Goal: Check status: Check status

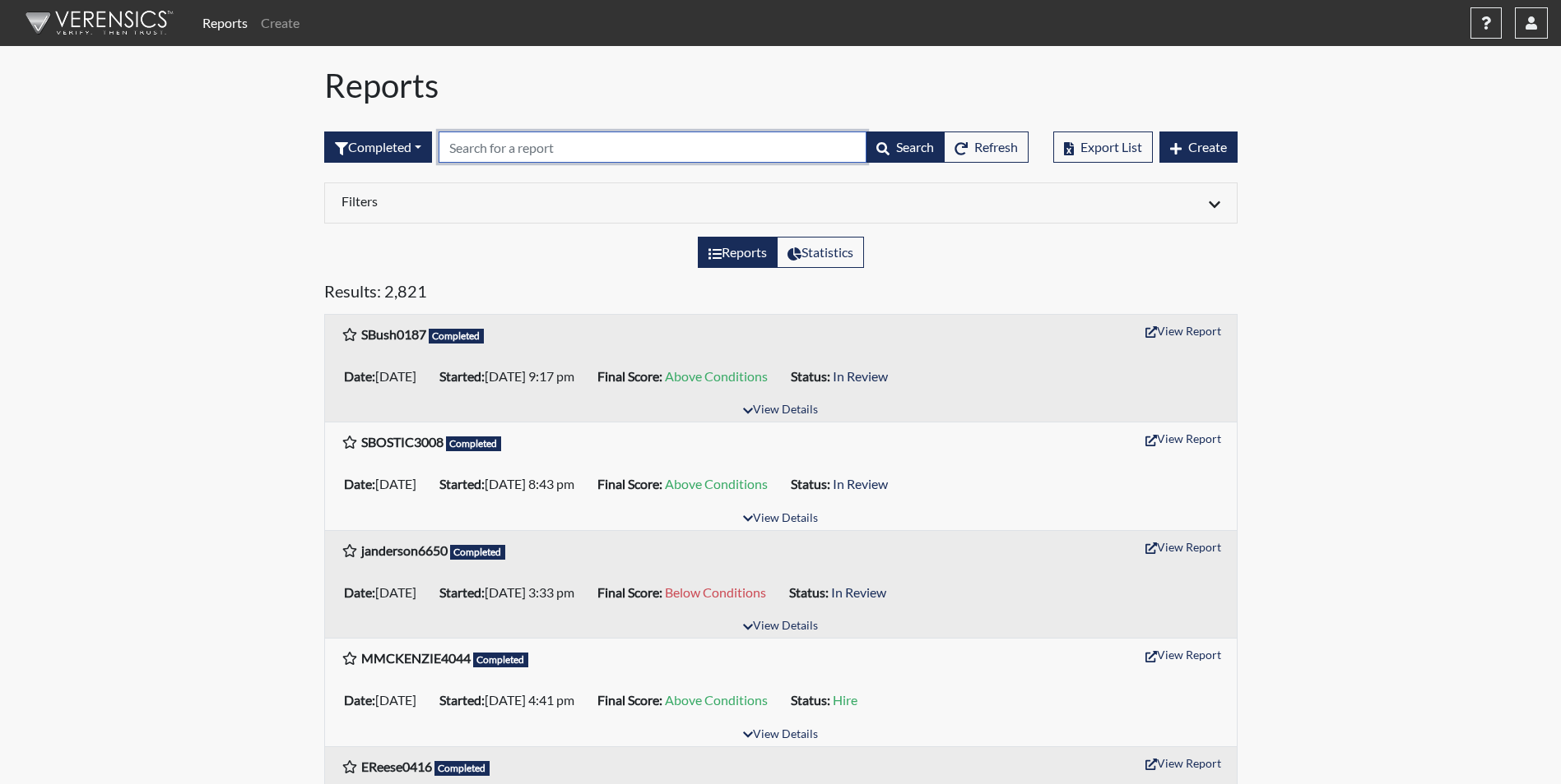
click at [515, 148] on input "text" at bounding box center [652, 147] width 427 height 31
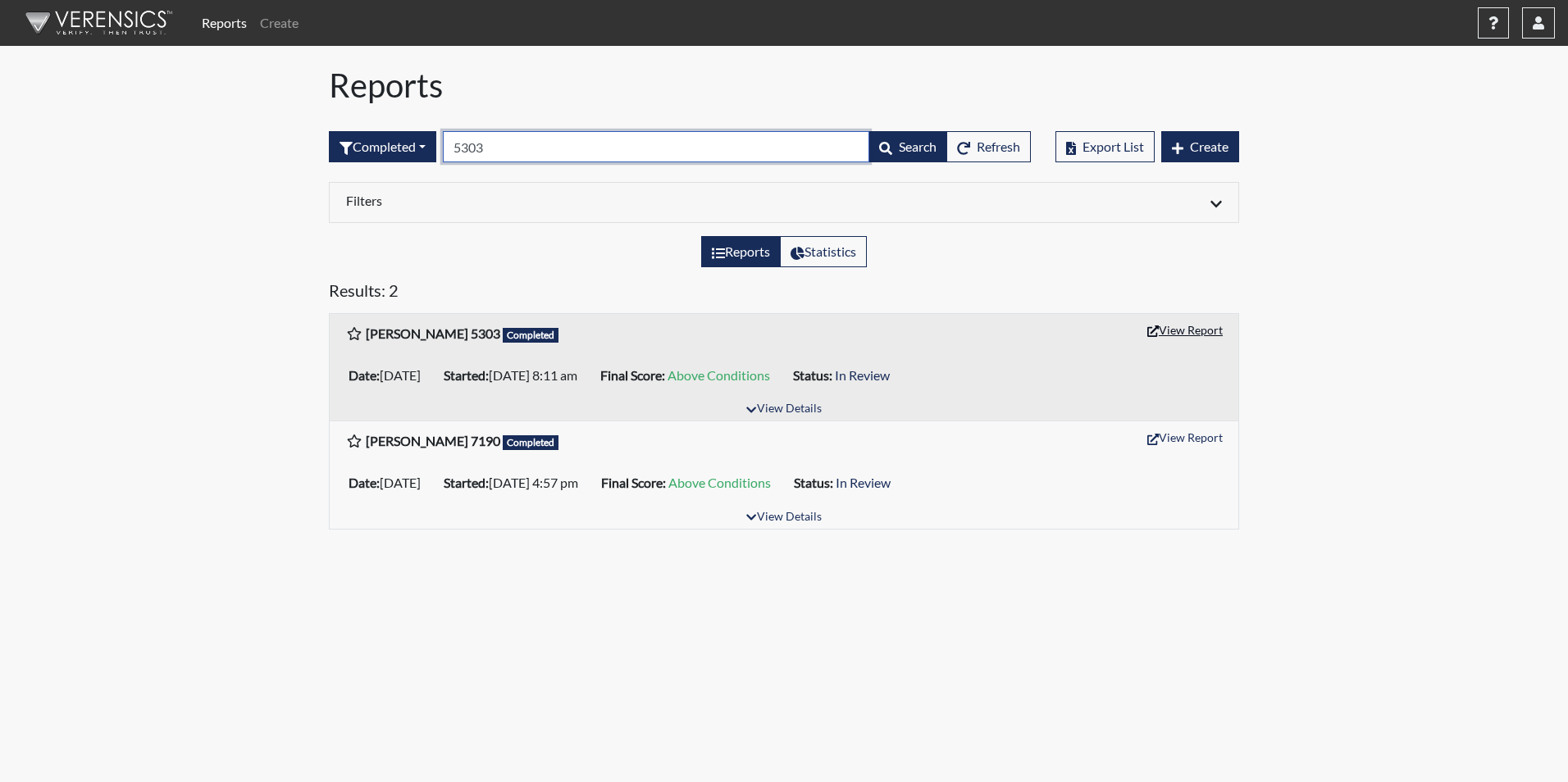
type input "5303"
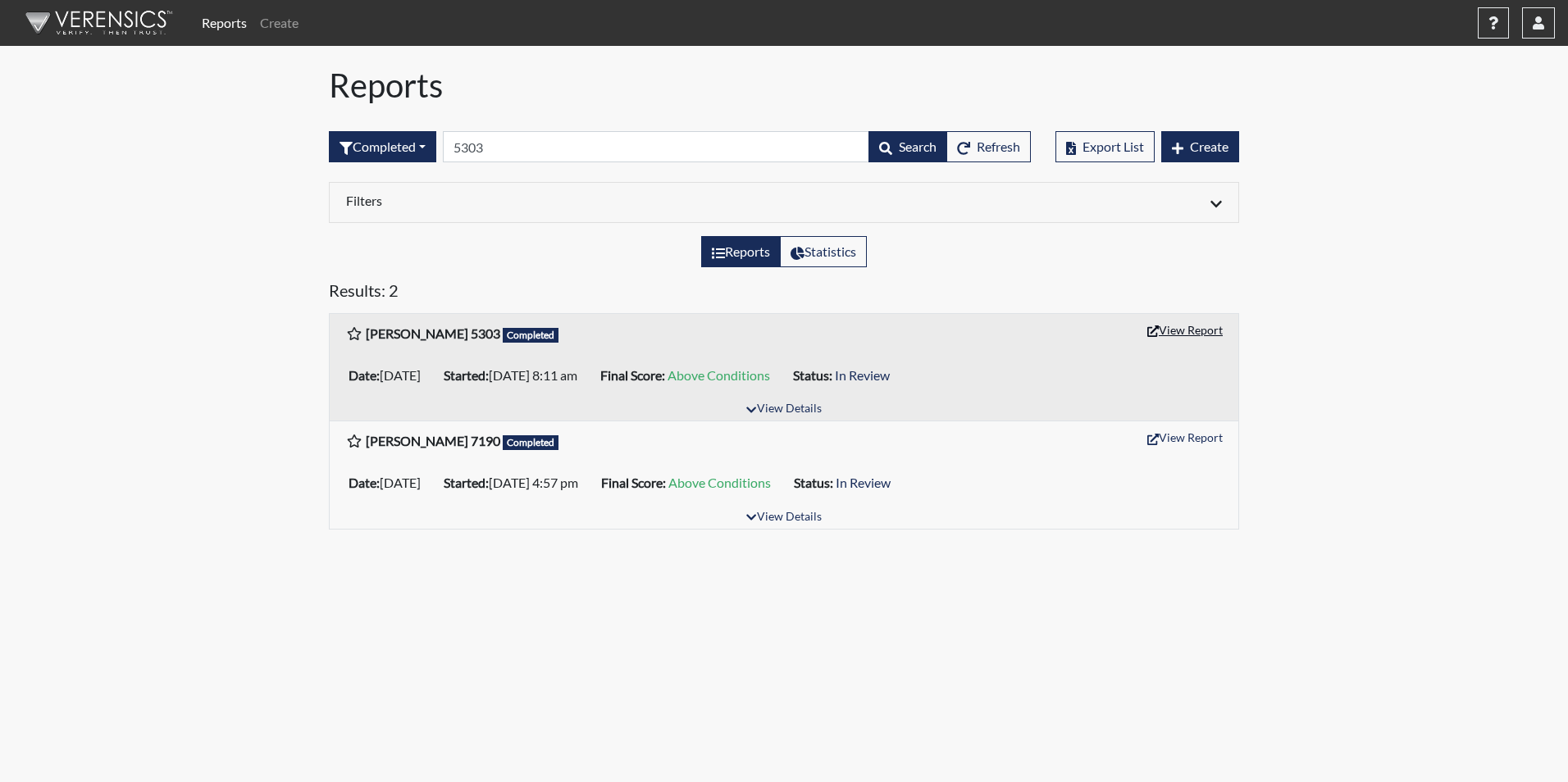
click at [1189, 328] on button "View Report" at bounding box center [1184, 330] width 90 height 25
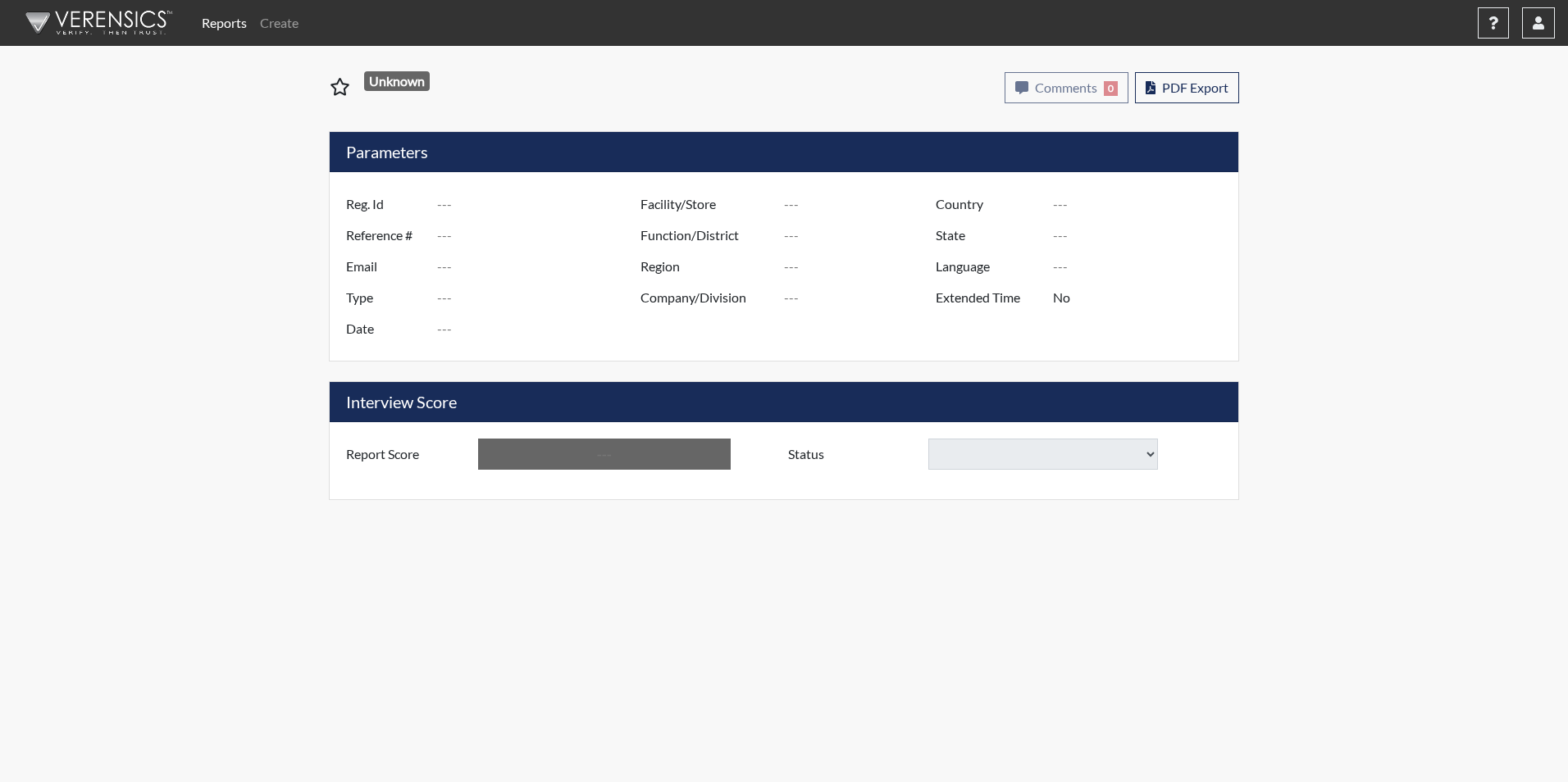
type input "[PERSON_NAME] 5303"
type input "51194"
type input "[EMAIL_ADDRESS][DOMAIN_NAME]"
type input "Corrections Pre-Employment"
type input "[DATE]"
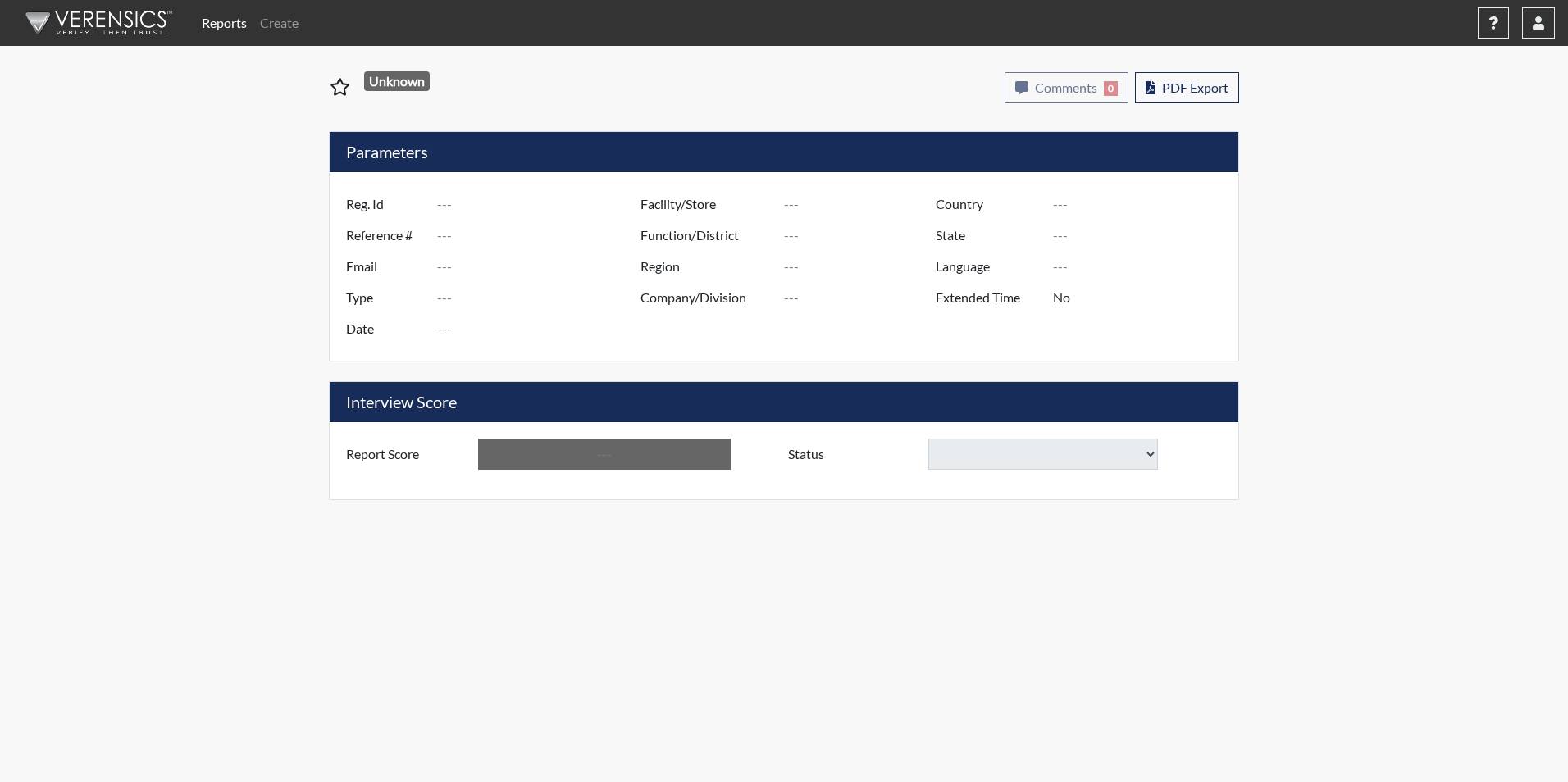
type input "[PERSON_NAME] CI"
type input "[GEOGRAPHIC_DATA]"
type input "[US_STATE]"
type input "English"
type input "Yes"
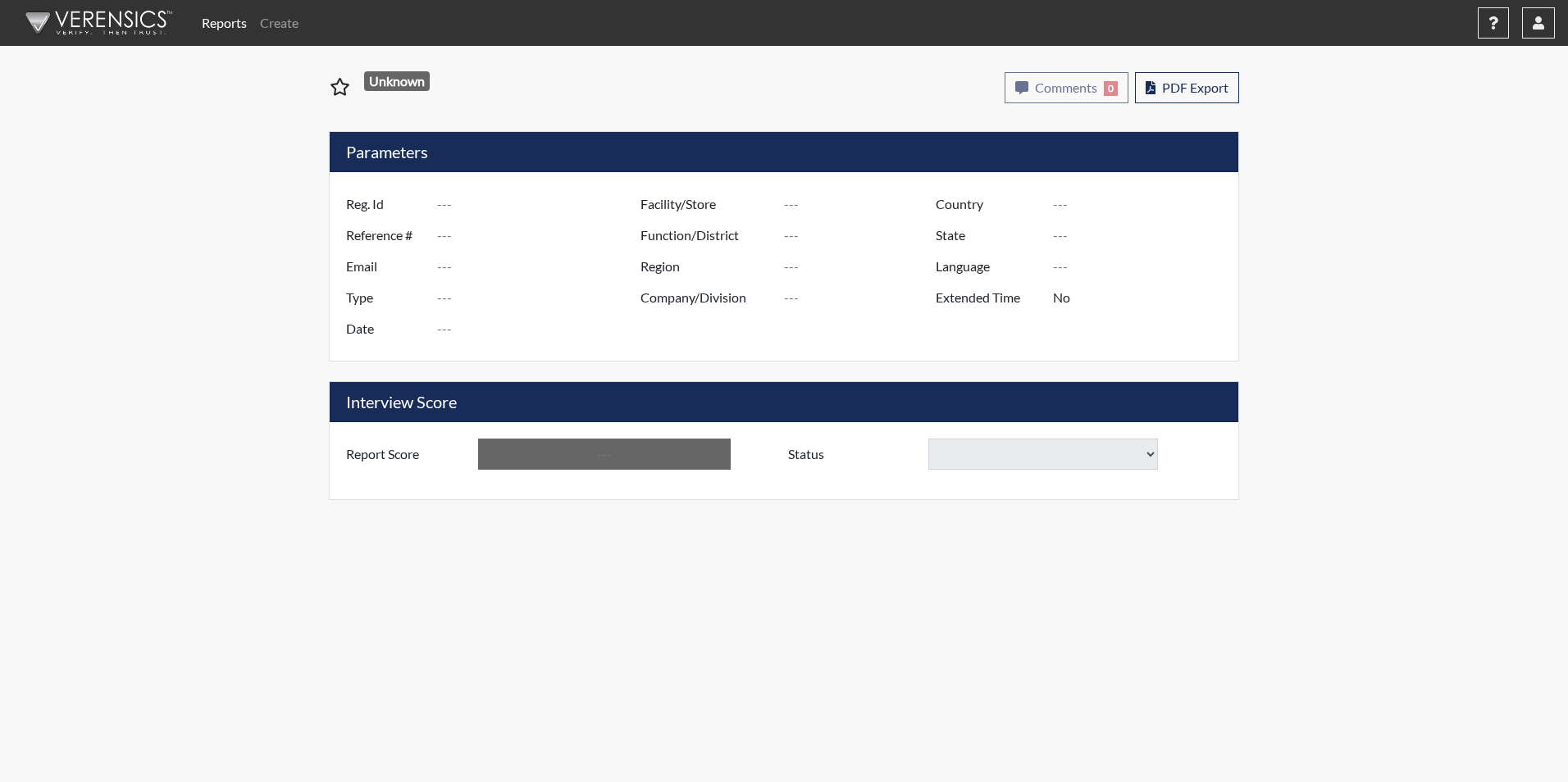
type input "Above Conditions"
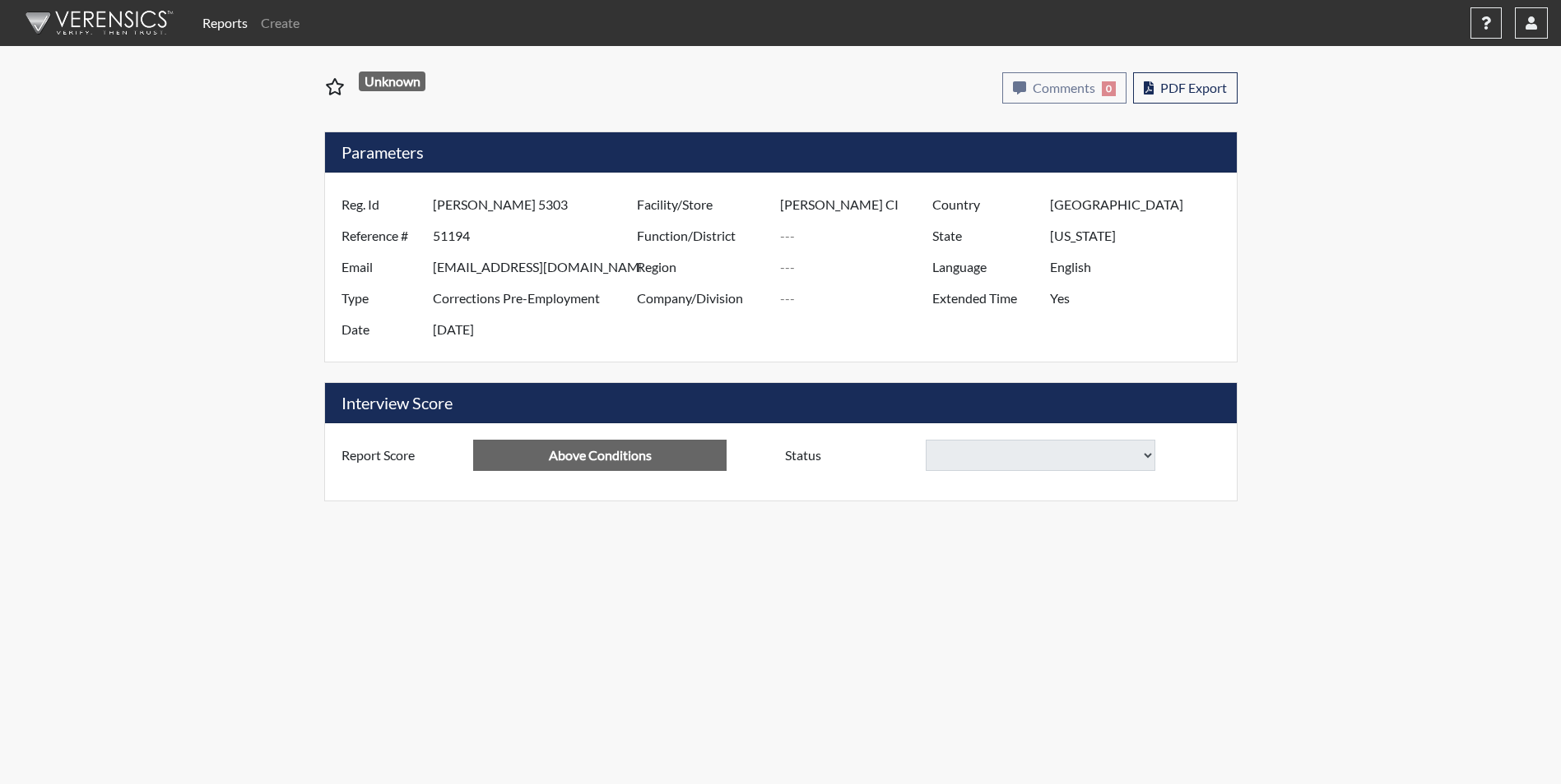
select select
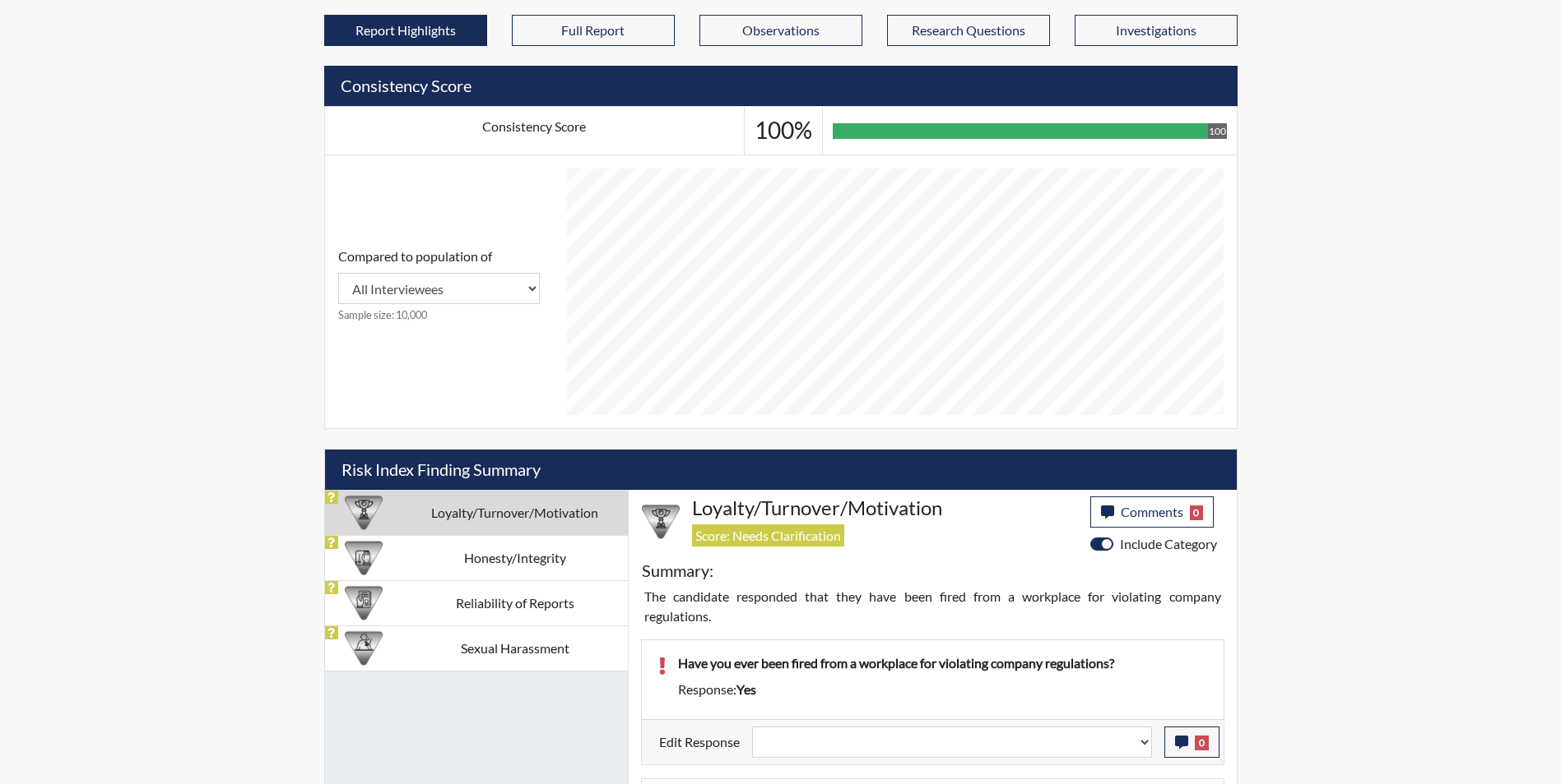
scroll to position [738, 0]
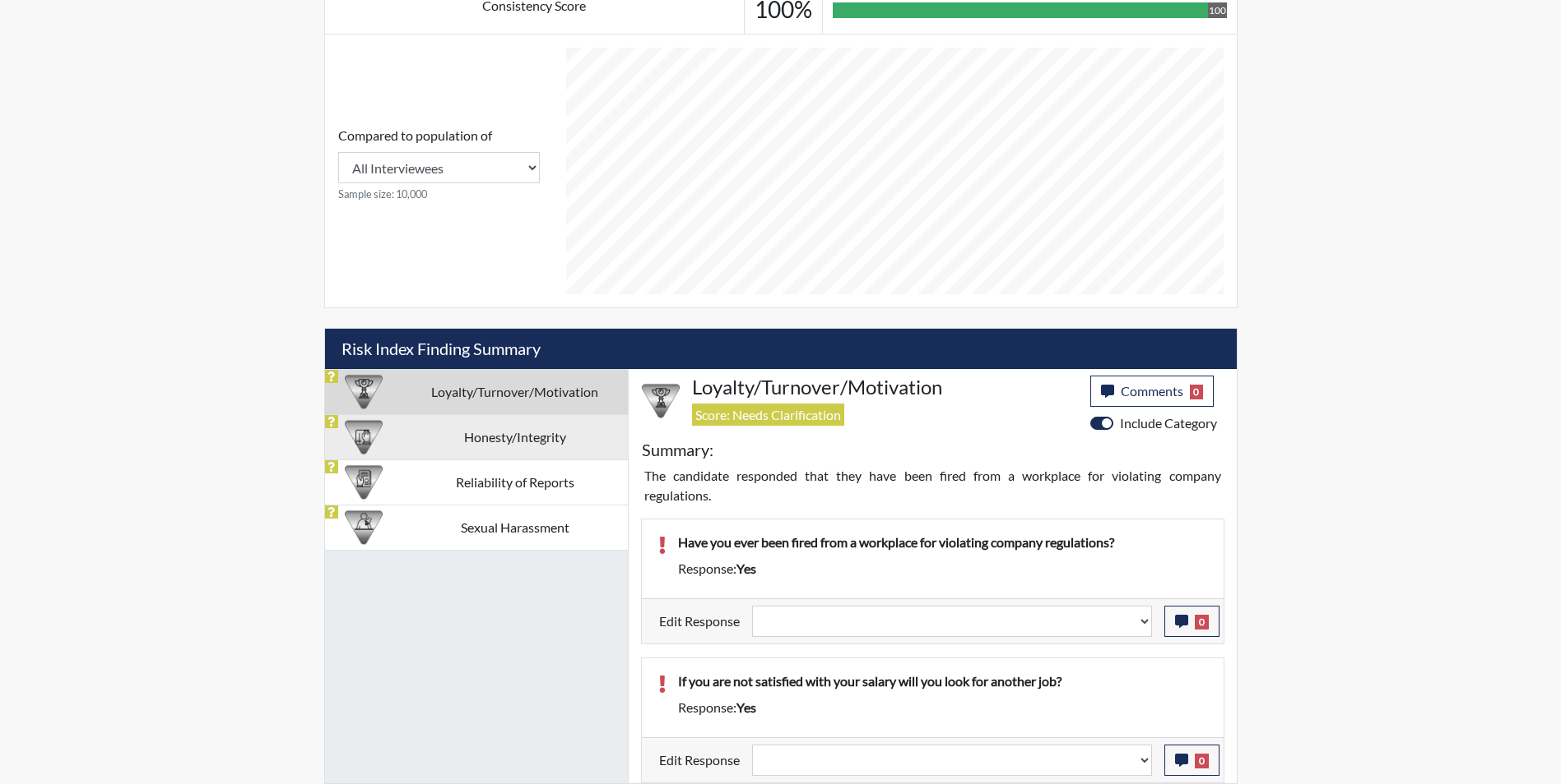
click at [500, 437] on td "Honesty/Integrity" at bounding box center [515, 437] width 225 height 45
select select
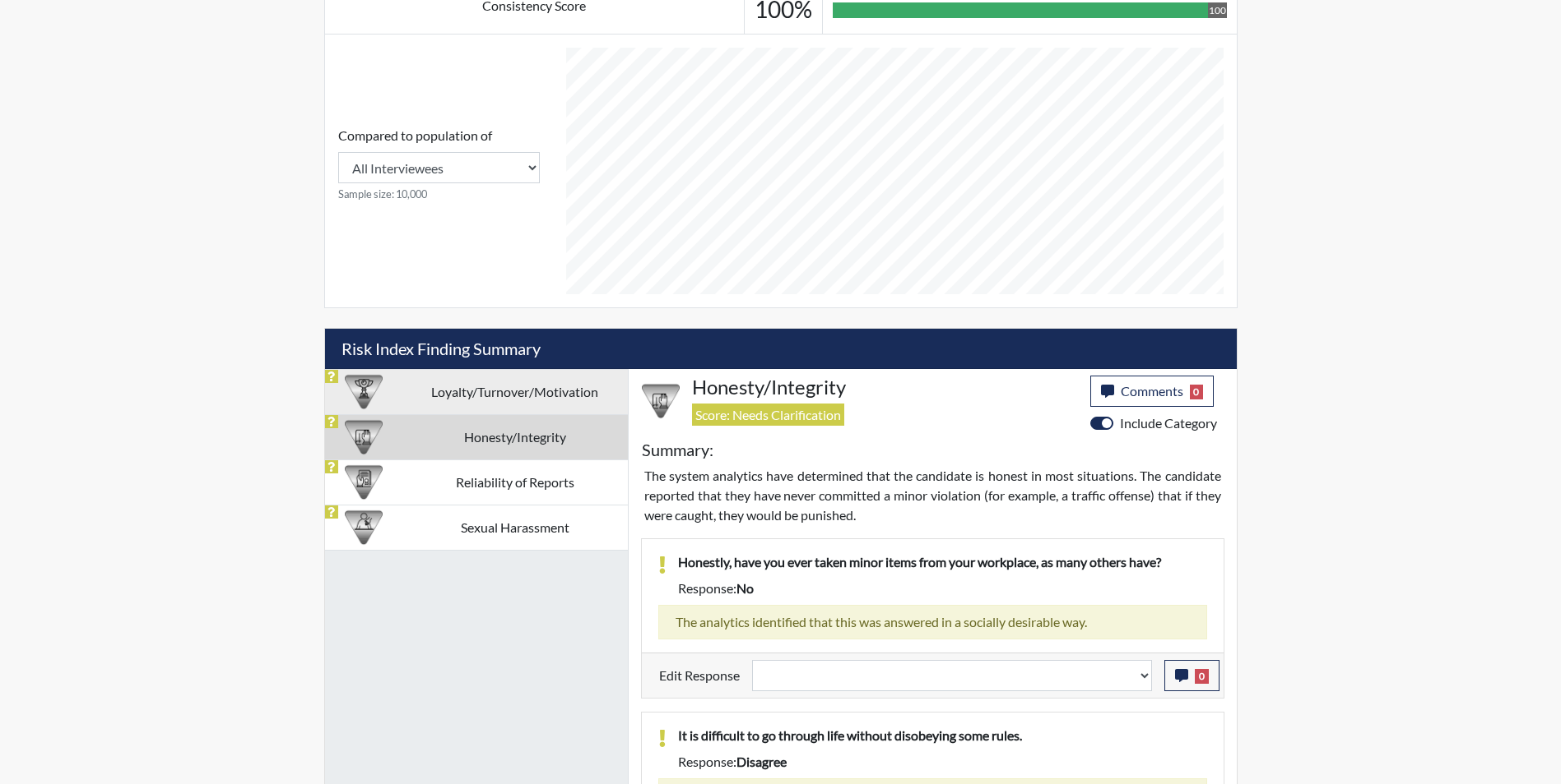
click at [481, 390] on td "Loyalty/Turnover/Motivation" at bounding box center [515, 392] width 225 height 45
select select
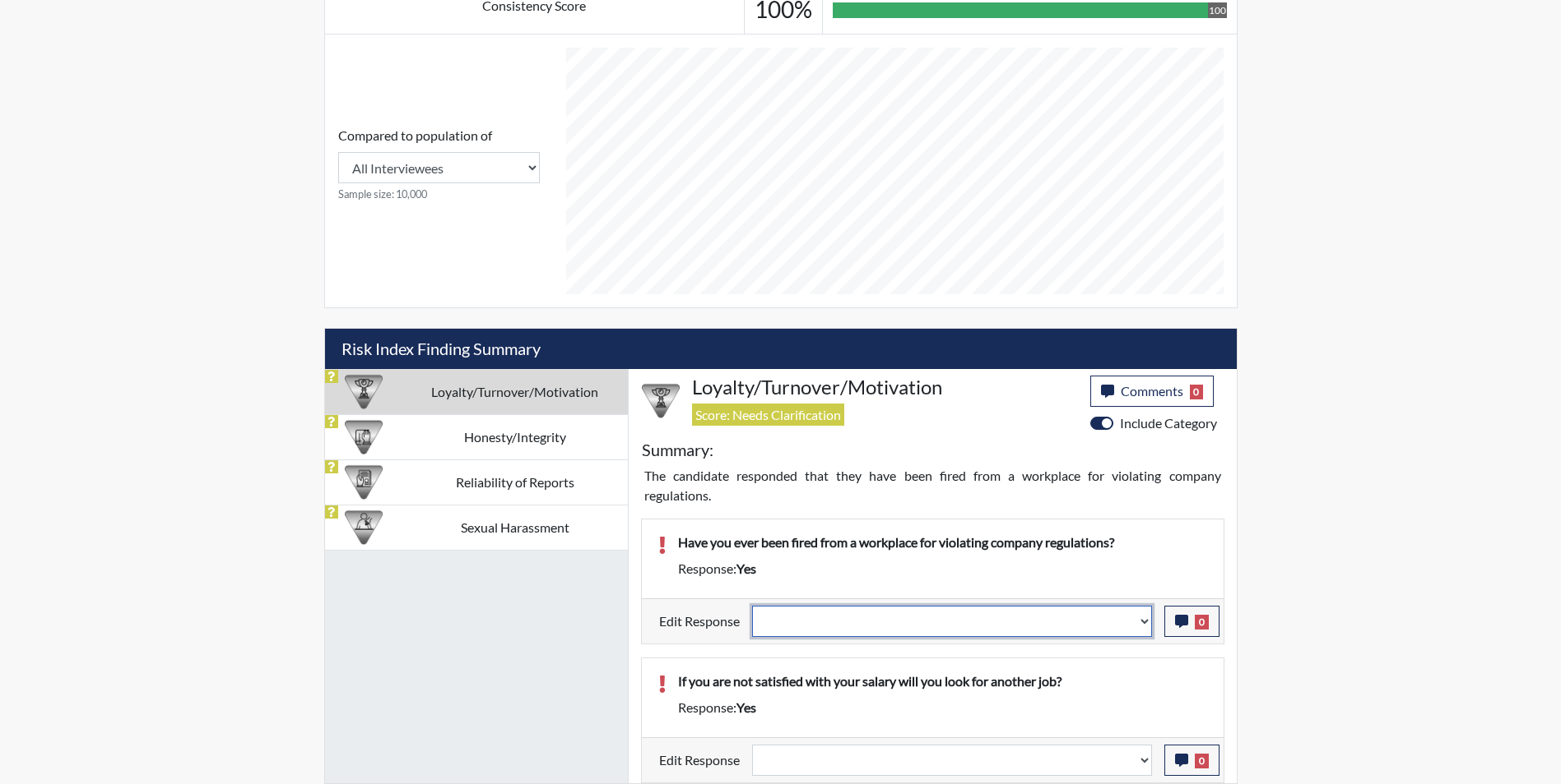
click at [829, 632] on select "Question is not relevant. Results will be updated. Reasonable explanation provi…" at bounding box center [952, 621] width 400 height 31
select select "reasonable-explanation-provided"
click at [752, 606] on select "Question is not relevant. Results will be updated. Reasonable explanation provi…" at bounding box center [952, 621] width 400 height 31
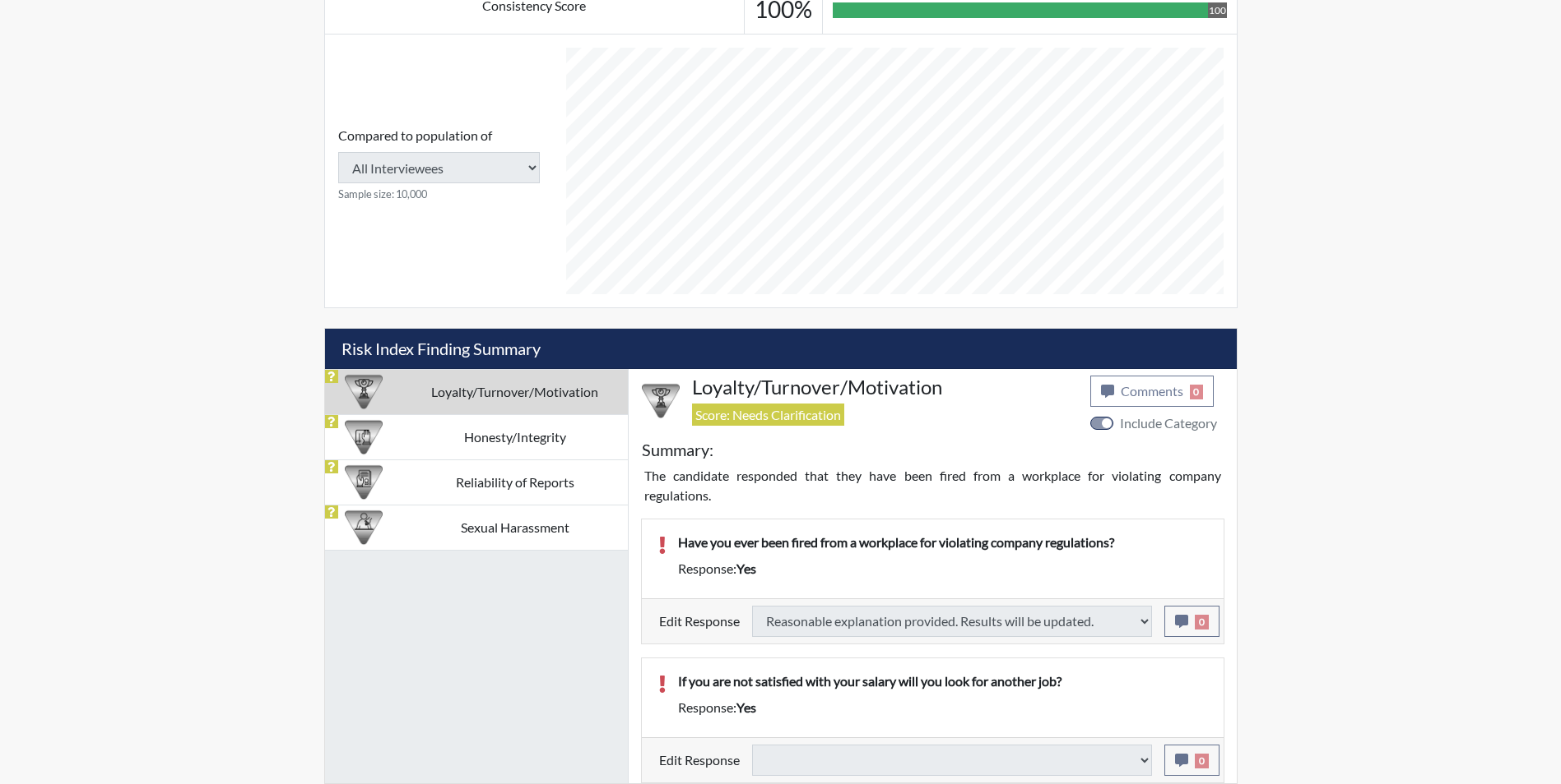
select select
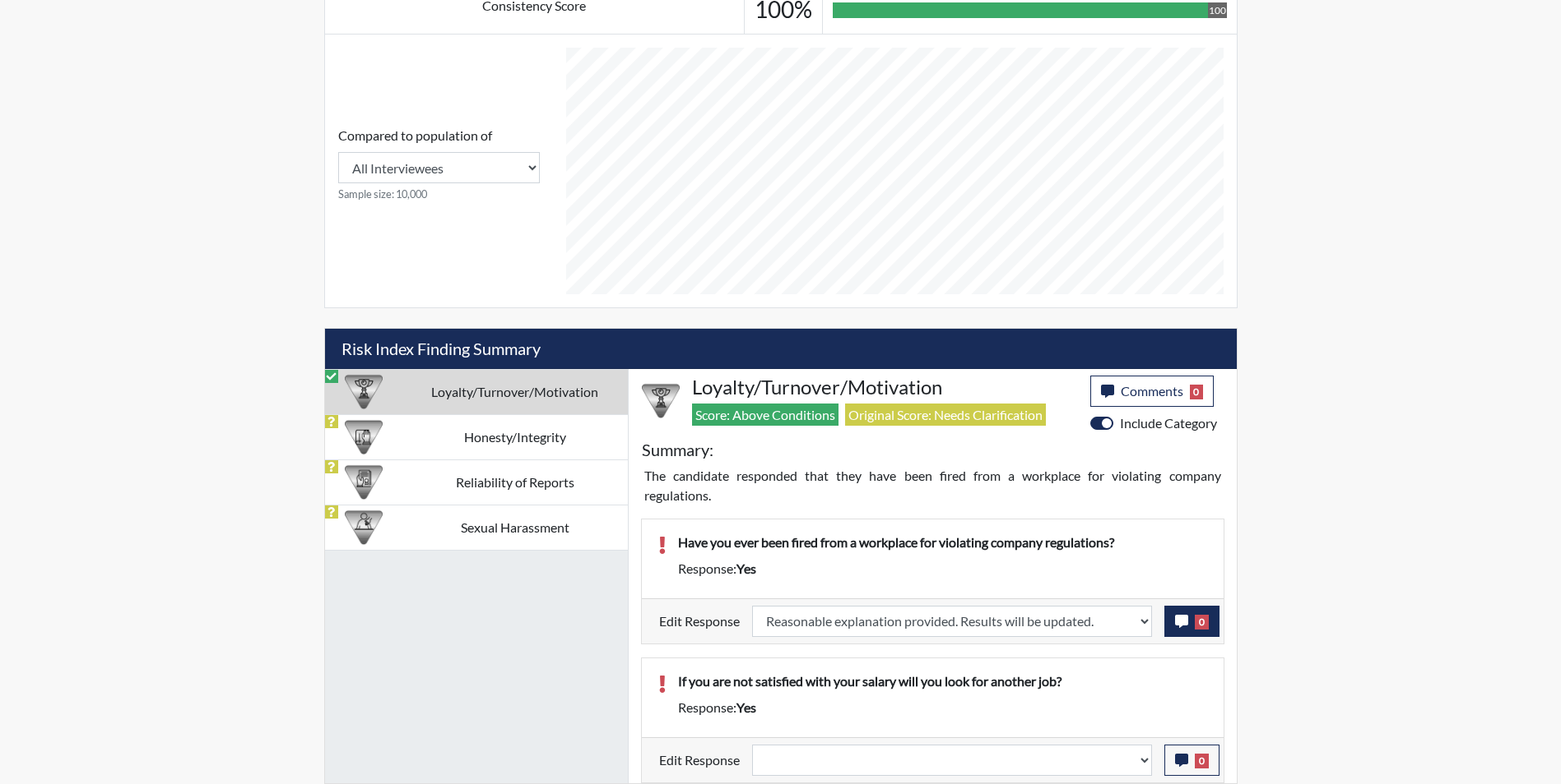
scroll to position [273, 683]
click at [1177, 624] on icon "button" at bounding box center [1181, 621] width 13 height 13
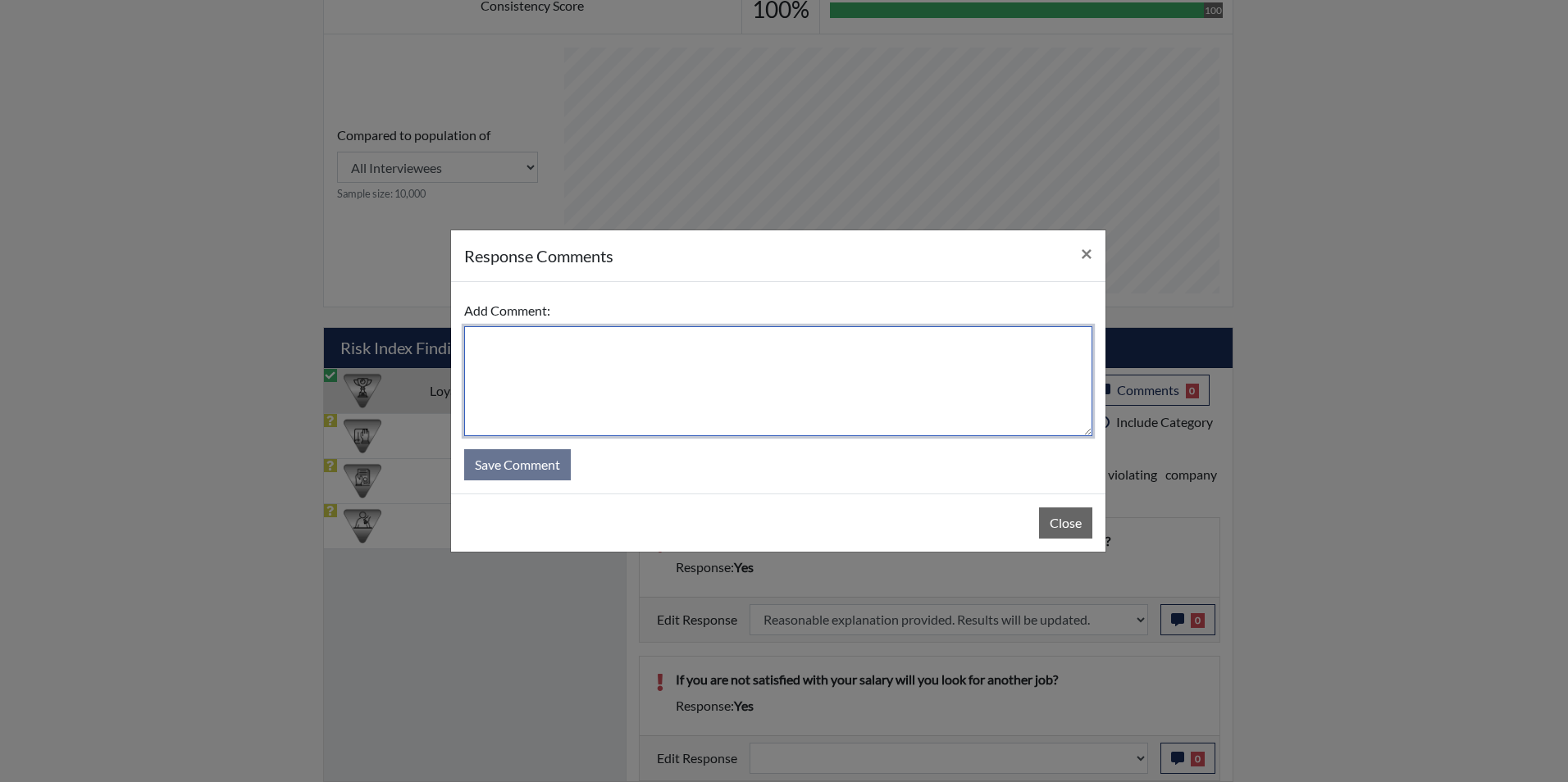
click at [585, 369] on textarea at bounding box center [778, 381] width 628 height 110
type textarea "Applicant answered no"
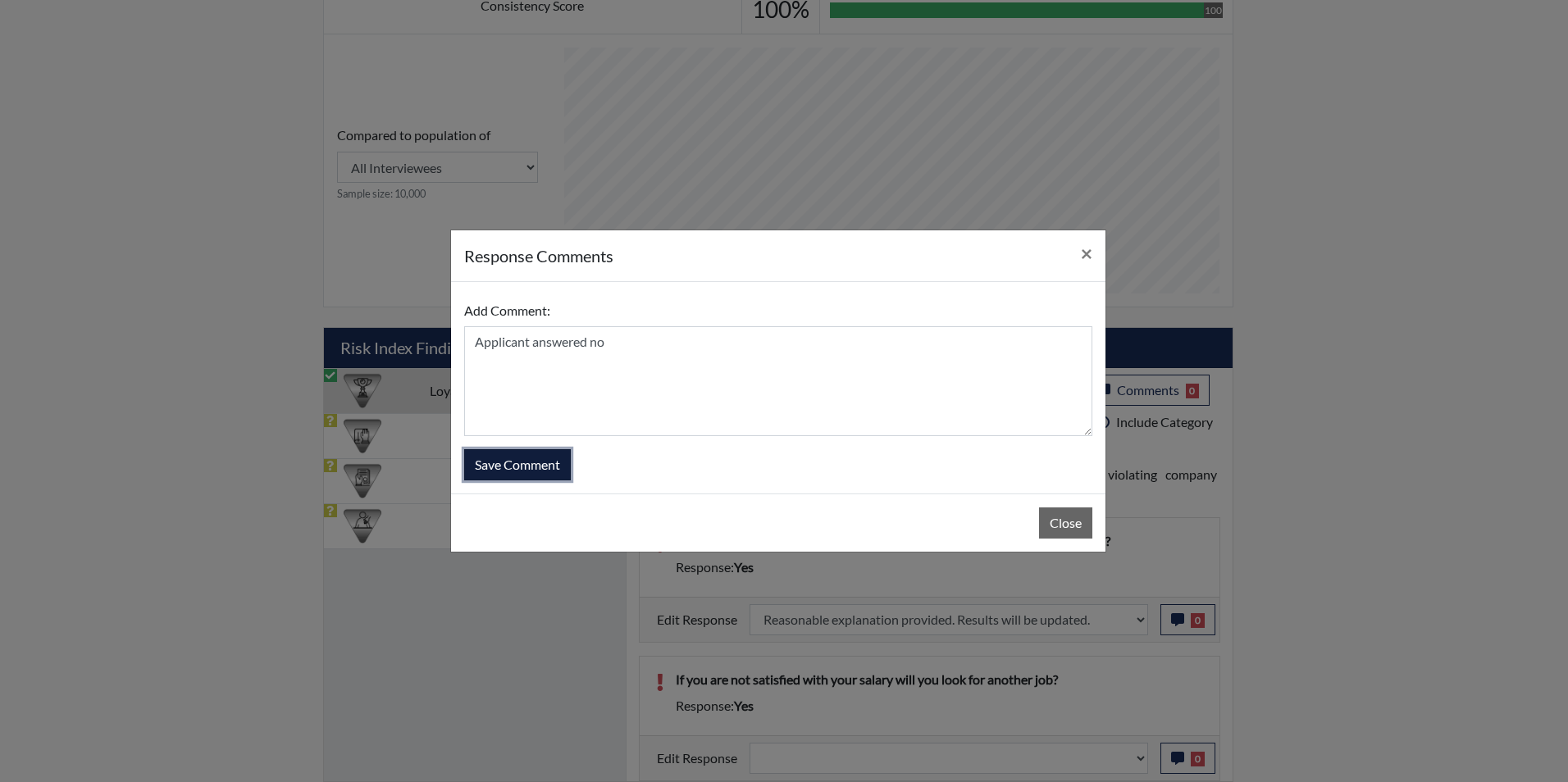
click at [528, 467] on button "Save Comment" at bounding box center [517, 465] width 107 height 31
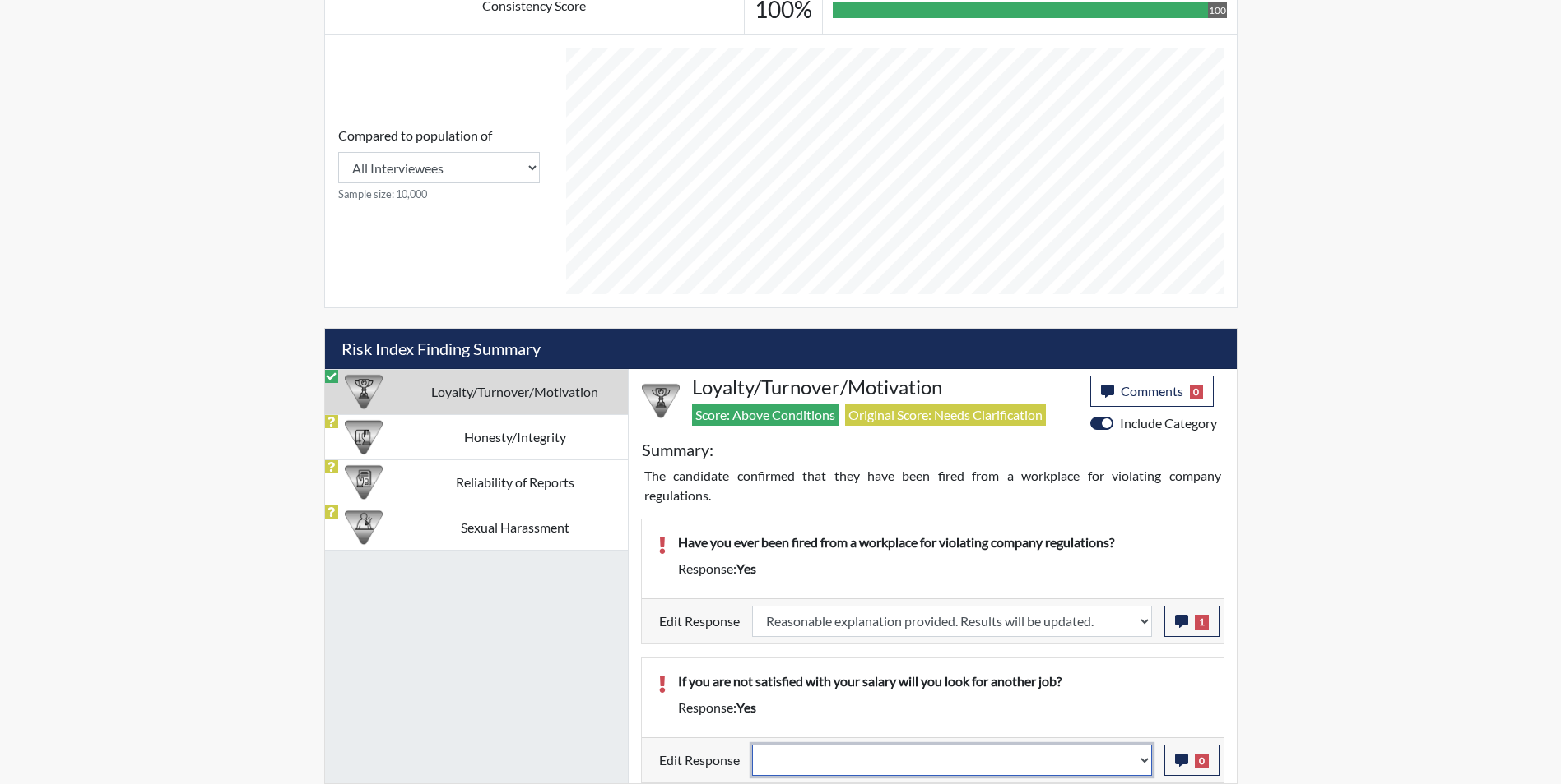
click at [824, 759] on select "Question is not relevant. Results will be updated. Reasonable explanation provi…" at bounding box center [952, 761] width 400 height 31
select select "reasonable-explanation-provided"
click at [752, 745] on select "Question is not relevant. Results will be updated. Reasonable explanation provi…" at bounding box center [952, 761] width 400 height 31
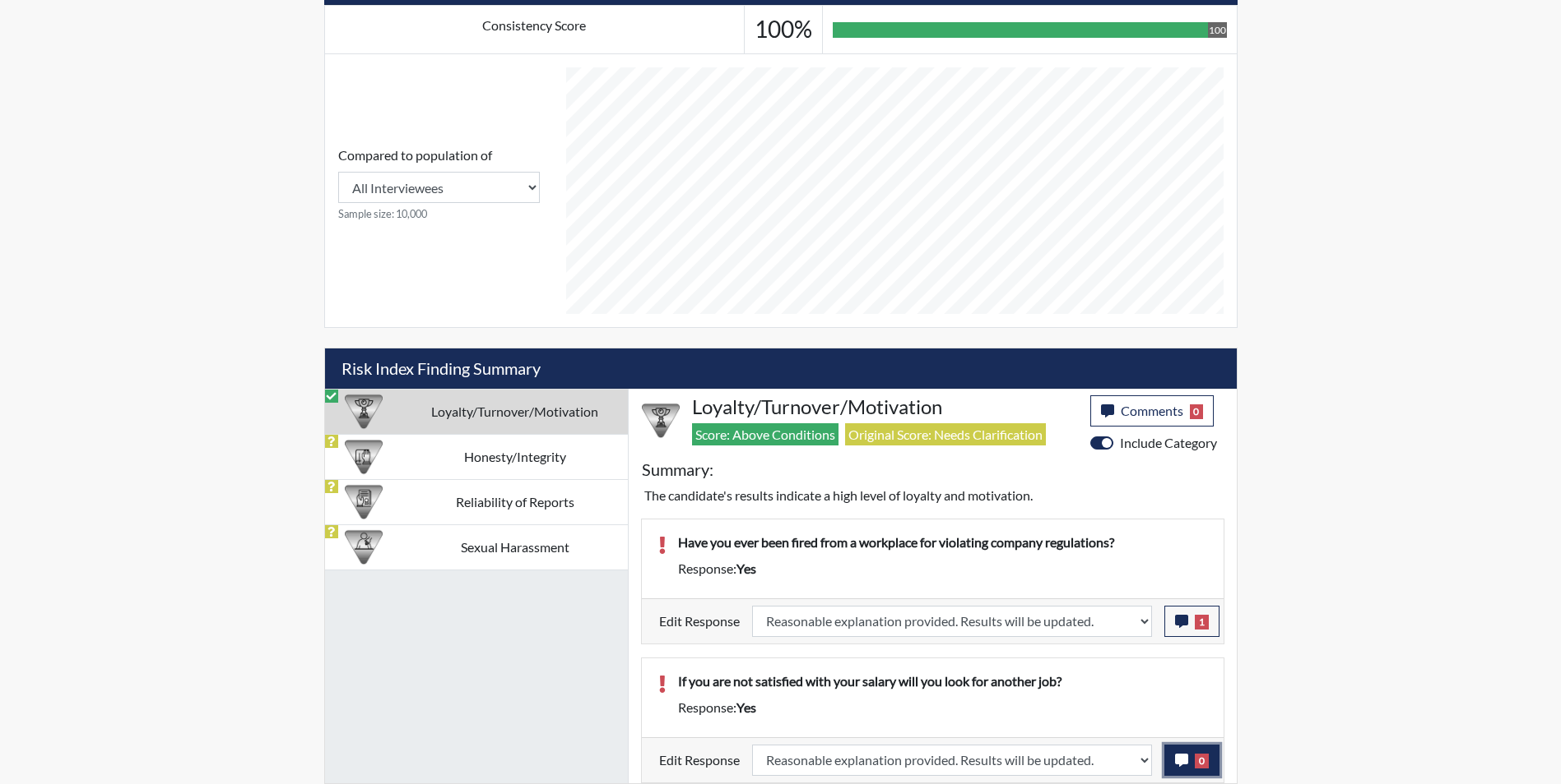
click at [1183, 765] on icon "button" at bounding box center [1181, 760] width 13 height 13
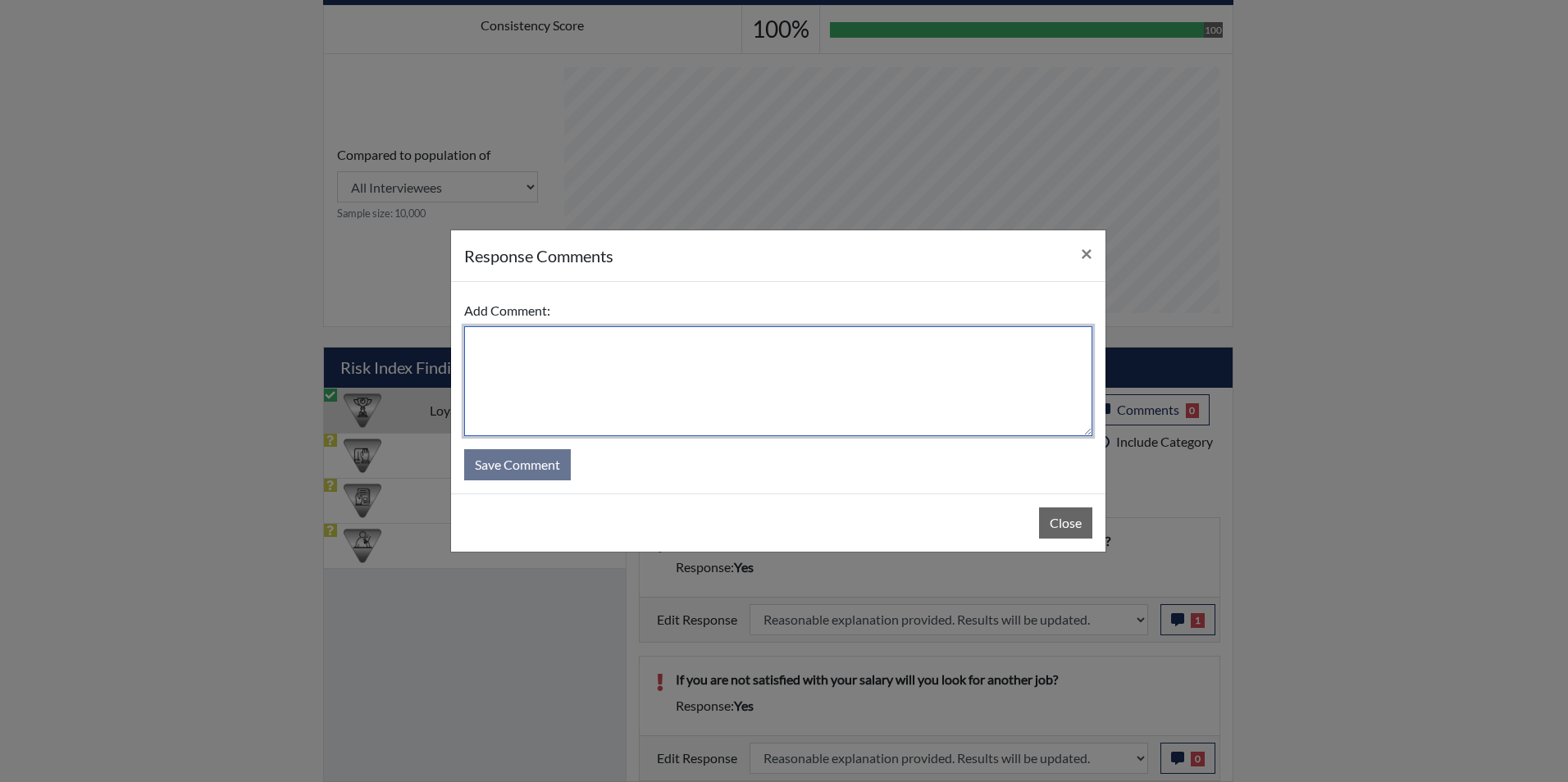
click at [590, 381] on textarea at bounding box center [778, 381] width 628 height 110
type textarea "It depends on other factors as well"
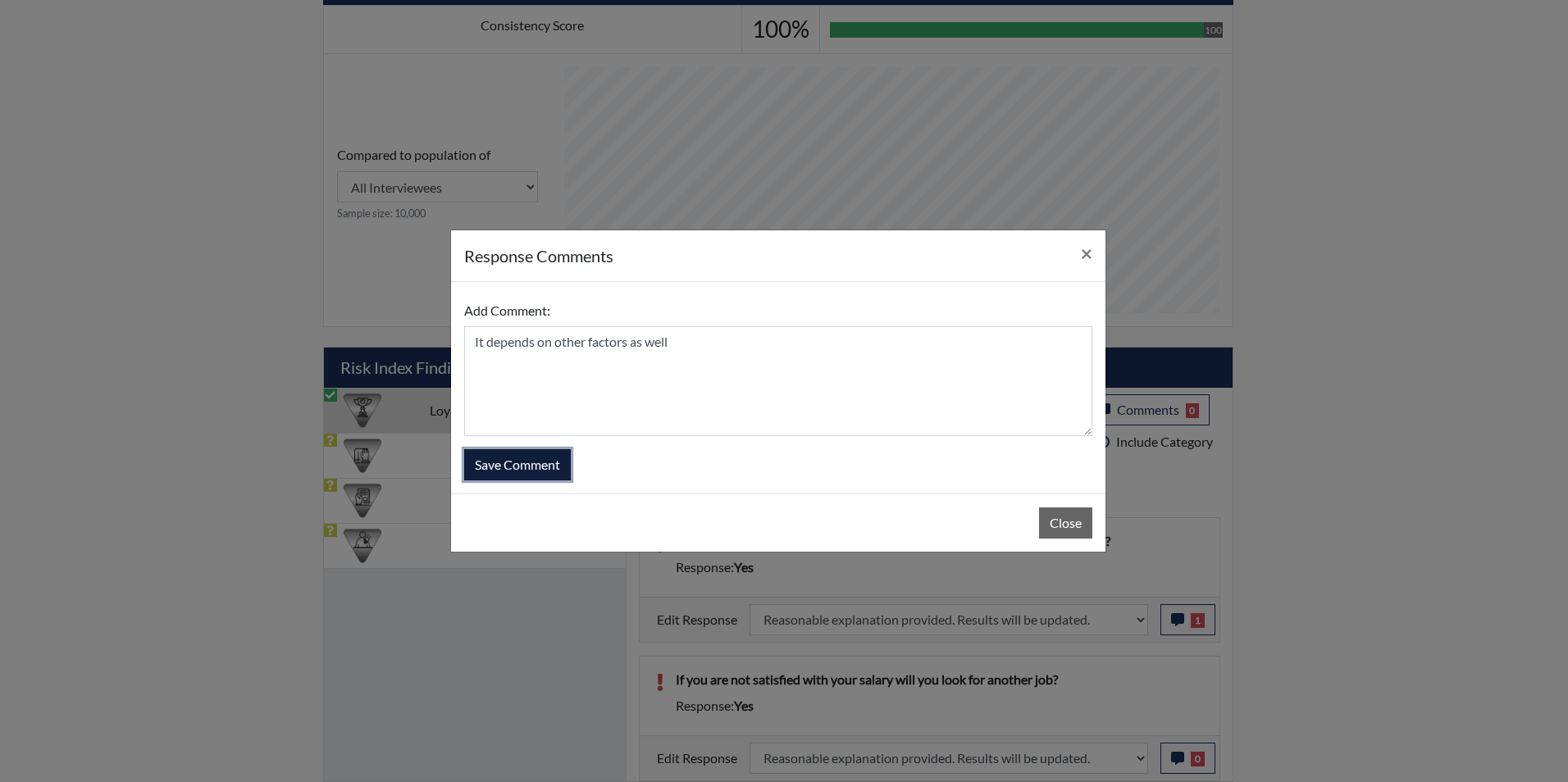
click at [540, 464] on button "Save Comment" at bounding box center [517, 465] width 107 height 31
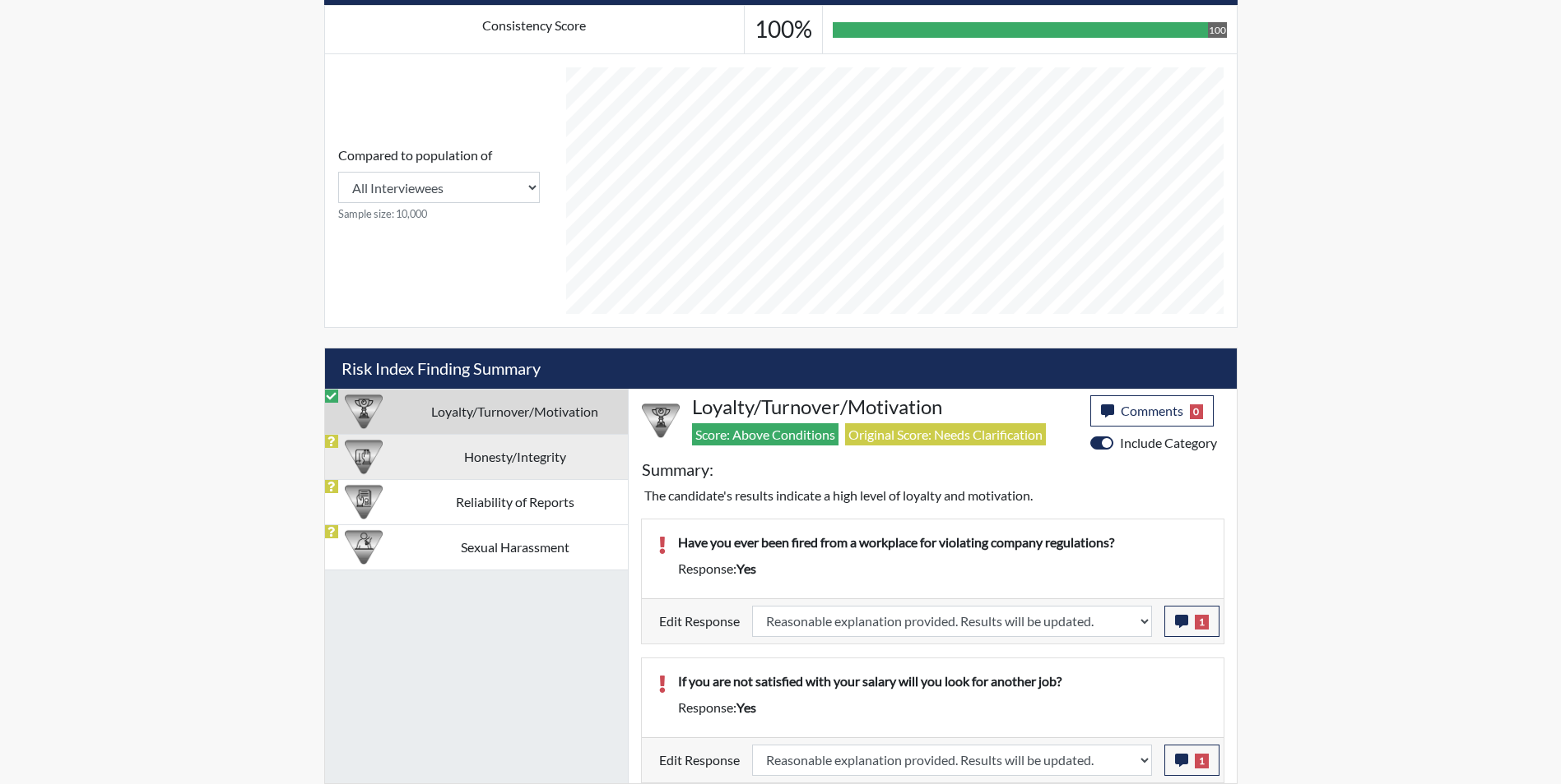
click at [367, 458] on img at bounding box center [363, 457] width 37 height 37
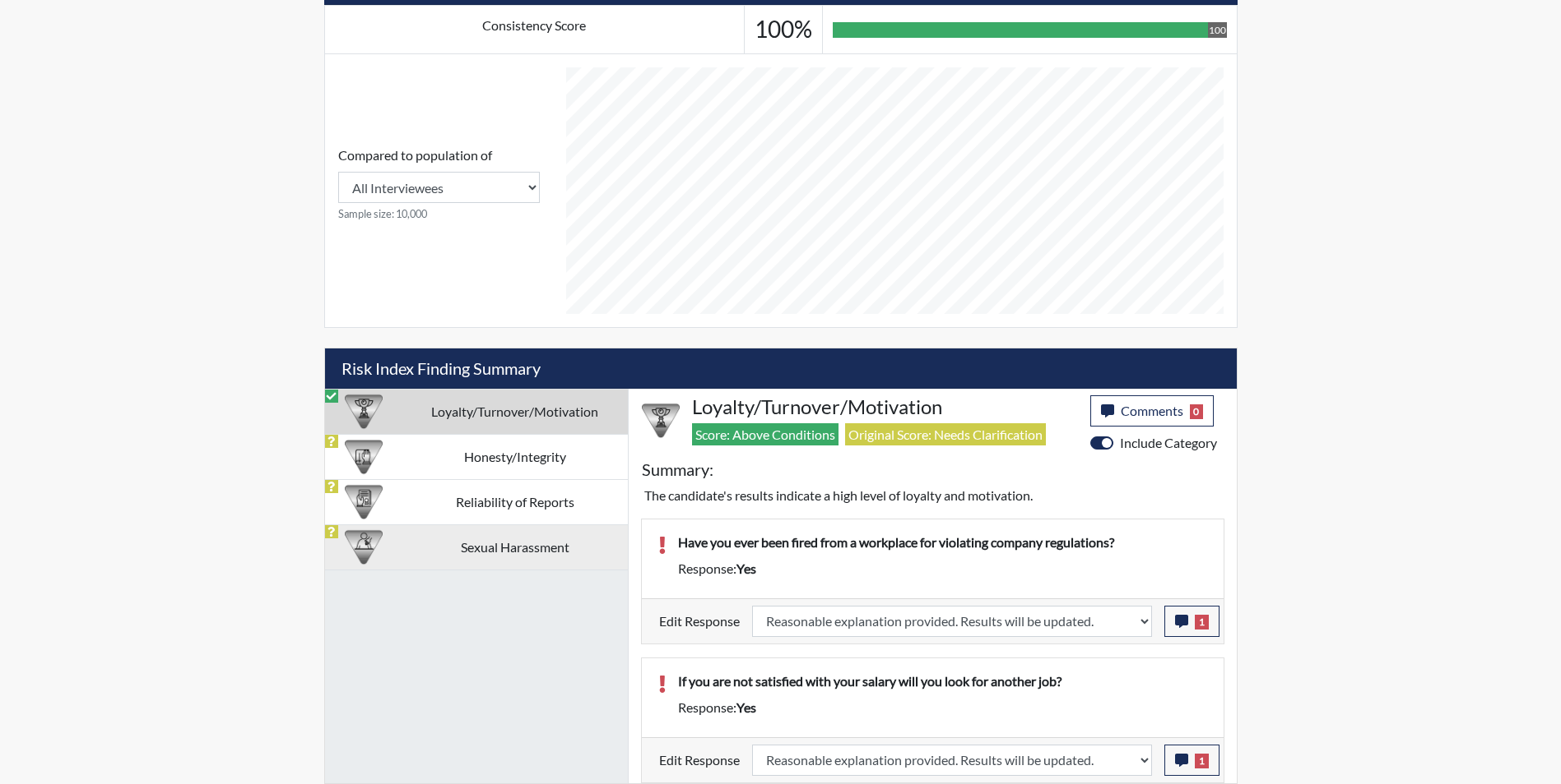
select select
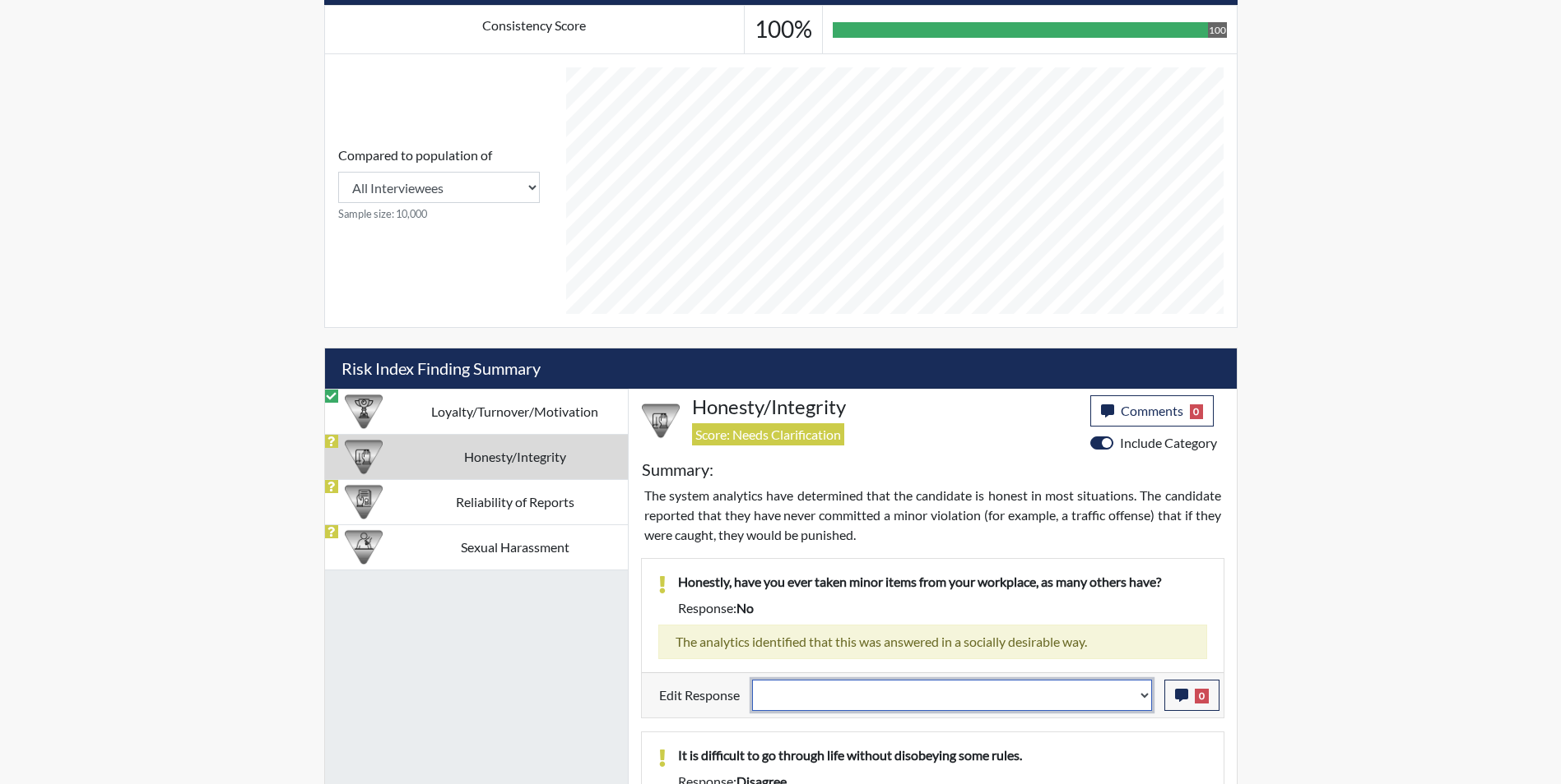
click at [925, 697] on select "Question is not relevant. Results will be updated. Reasonable explanation provi…" at bounding box center [952, 695] width 400 height 31
select select "reasonable-explanation-provided"
click at [752, 680] on select "Question is not relevant. Results will be updated. Reasonable explanation provi…" at bounding box center [952, 695] width 400 height 31
select select
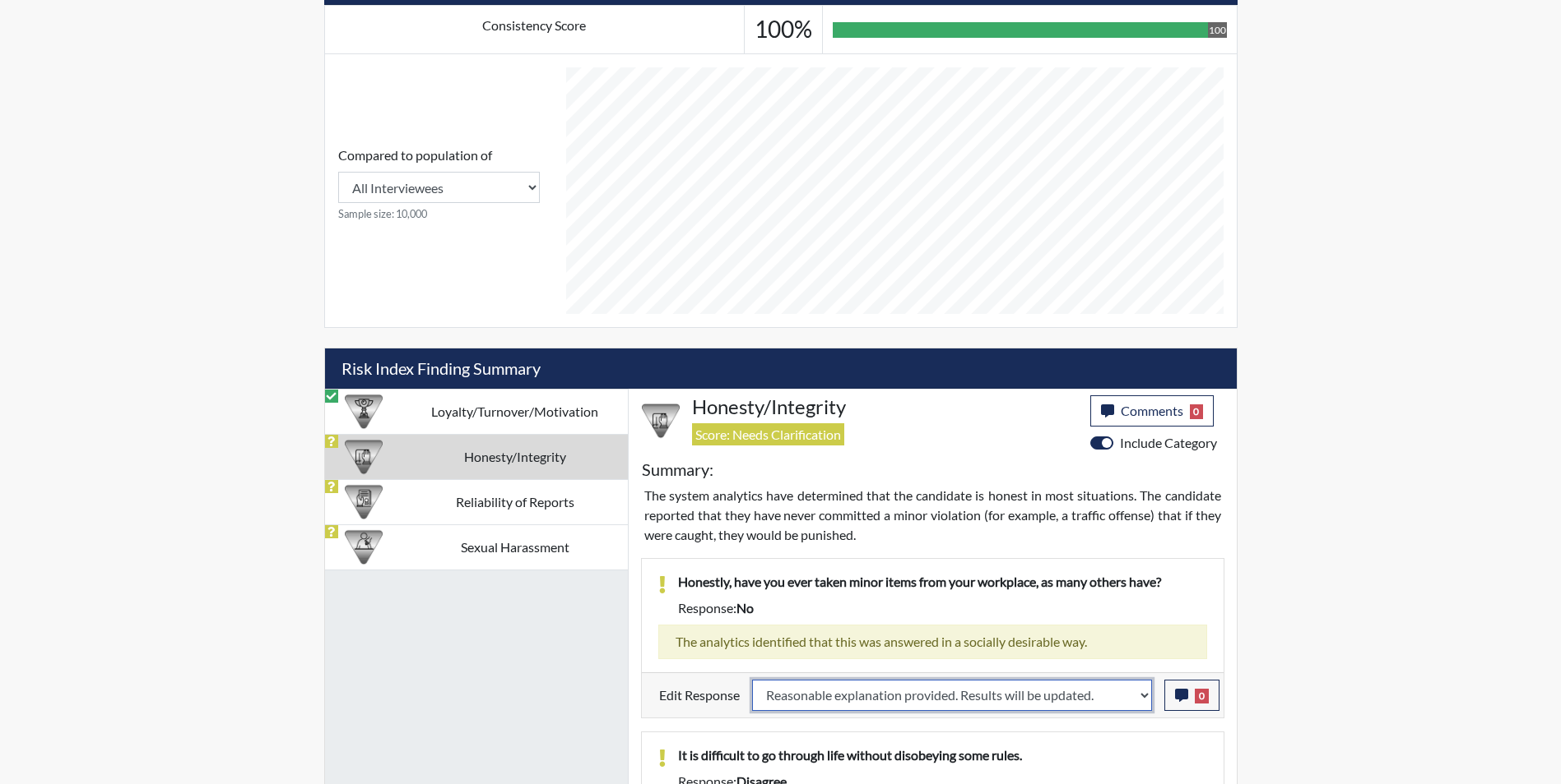
select select
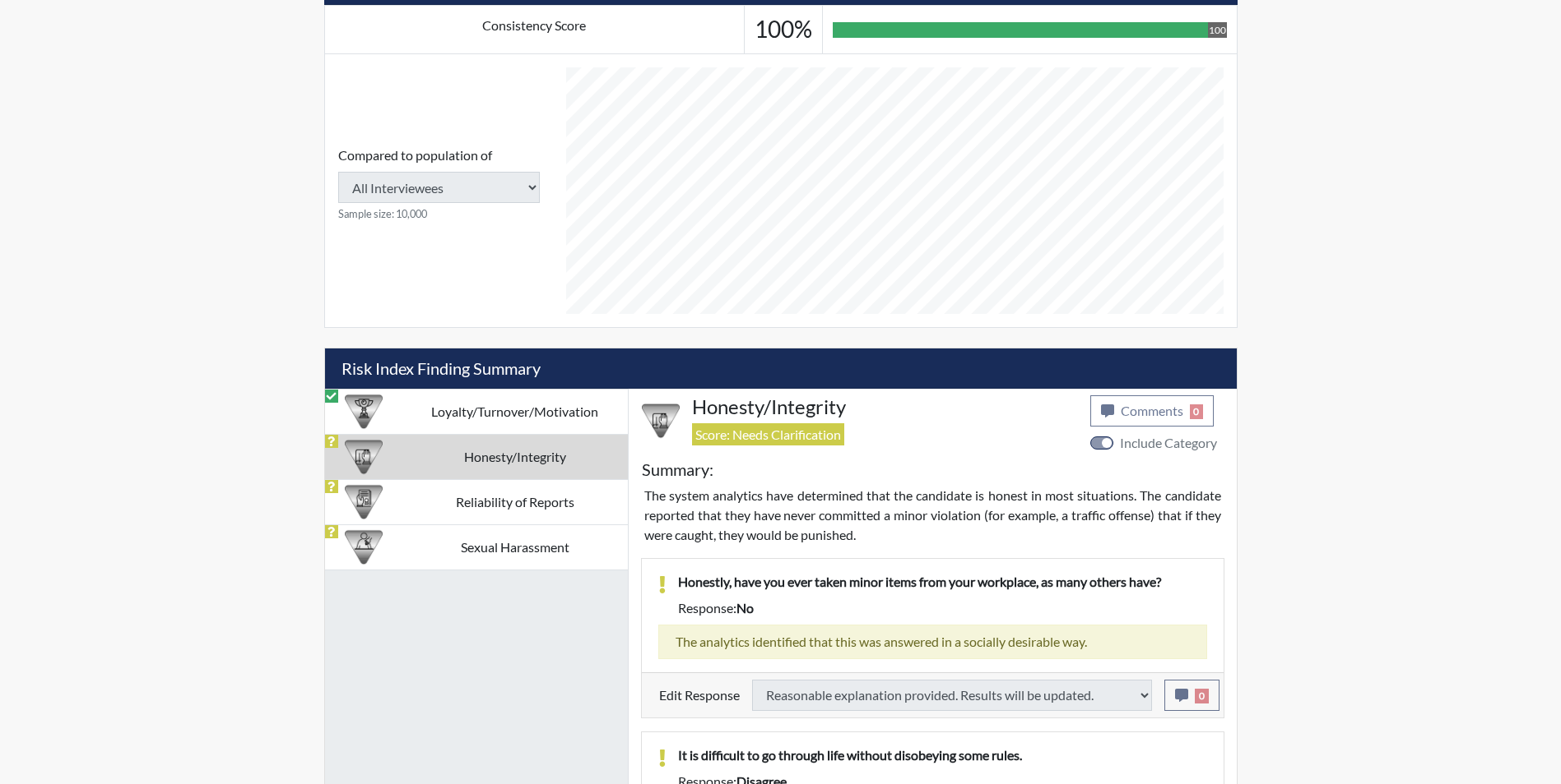
select select
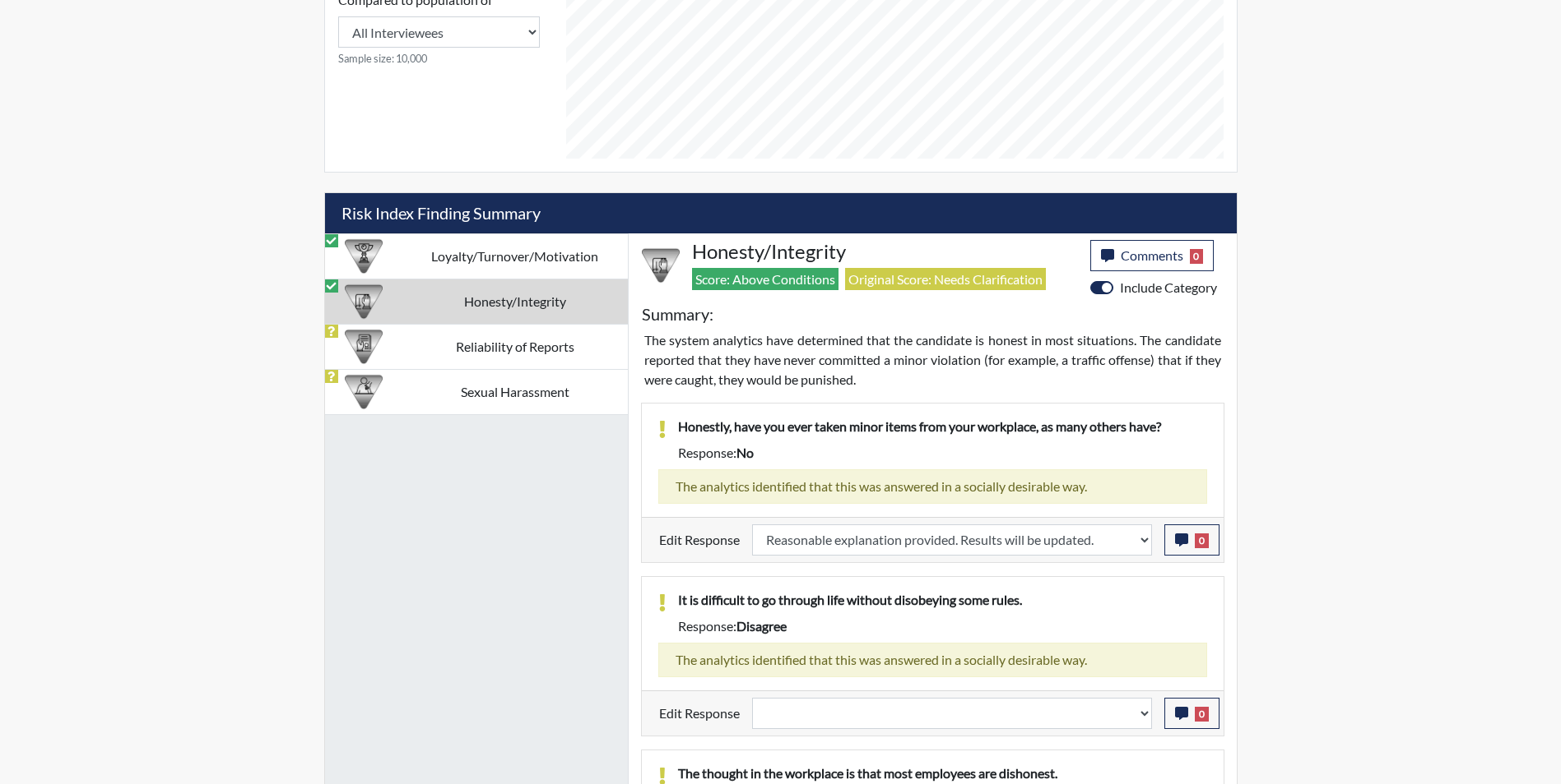
scroll to position [882, 0]
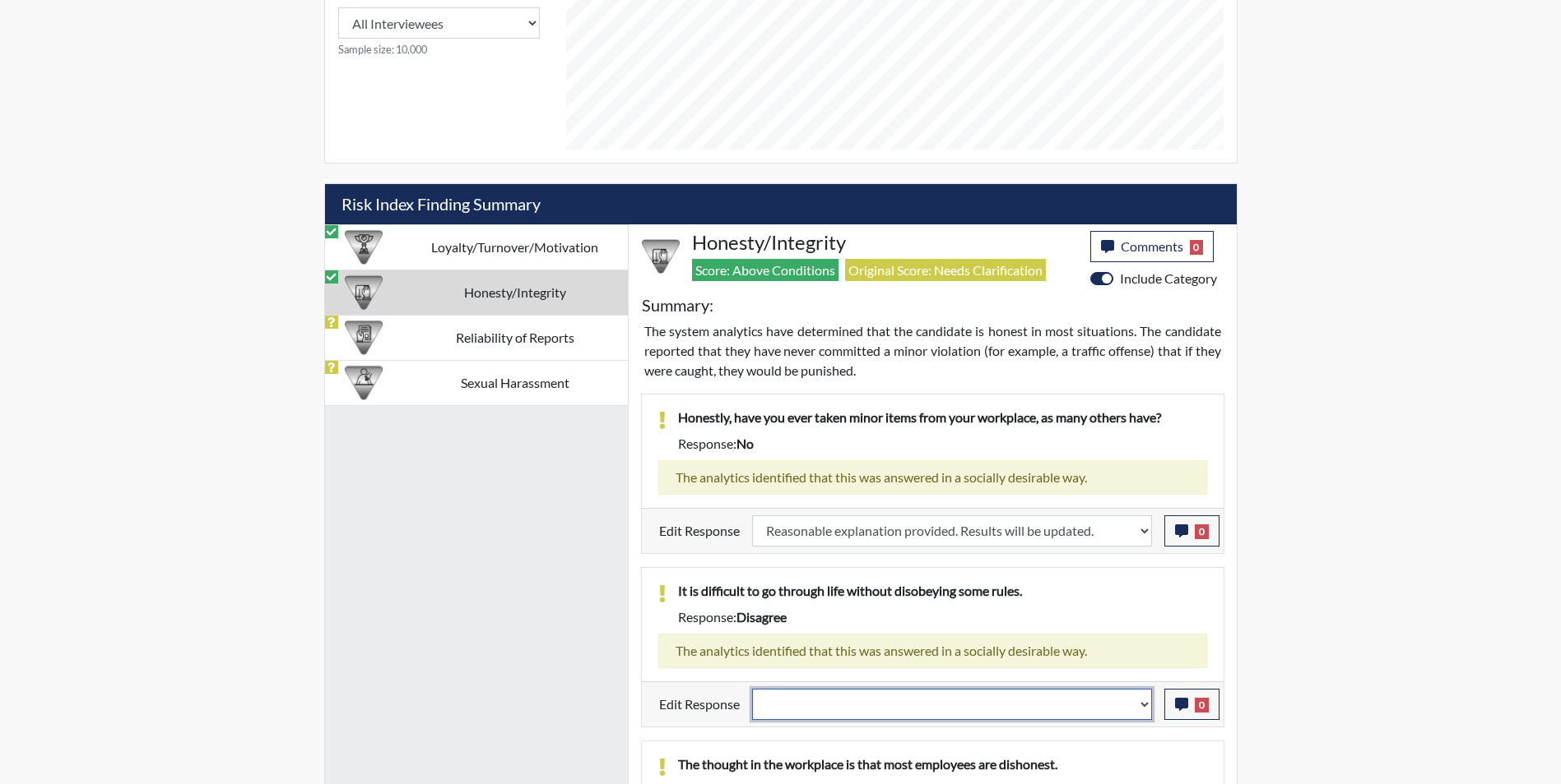
click at [811, 710] on select "Question is not relevant. Results will be updated. Reasonable explanation provi…" at bounding box center [952, 705] width 400 height 31
select select "reasonable-explanation-provided"
click at [752, 689] on select "Question is not relevant. Results will be updated. Reasonable explanation provi…" at bounding box center [952, 705] width 400 height 31
select select
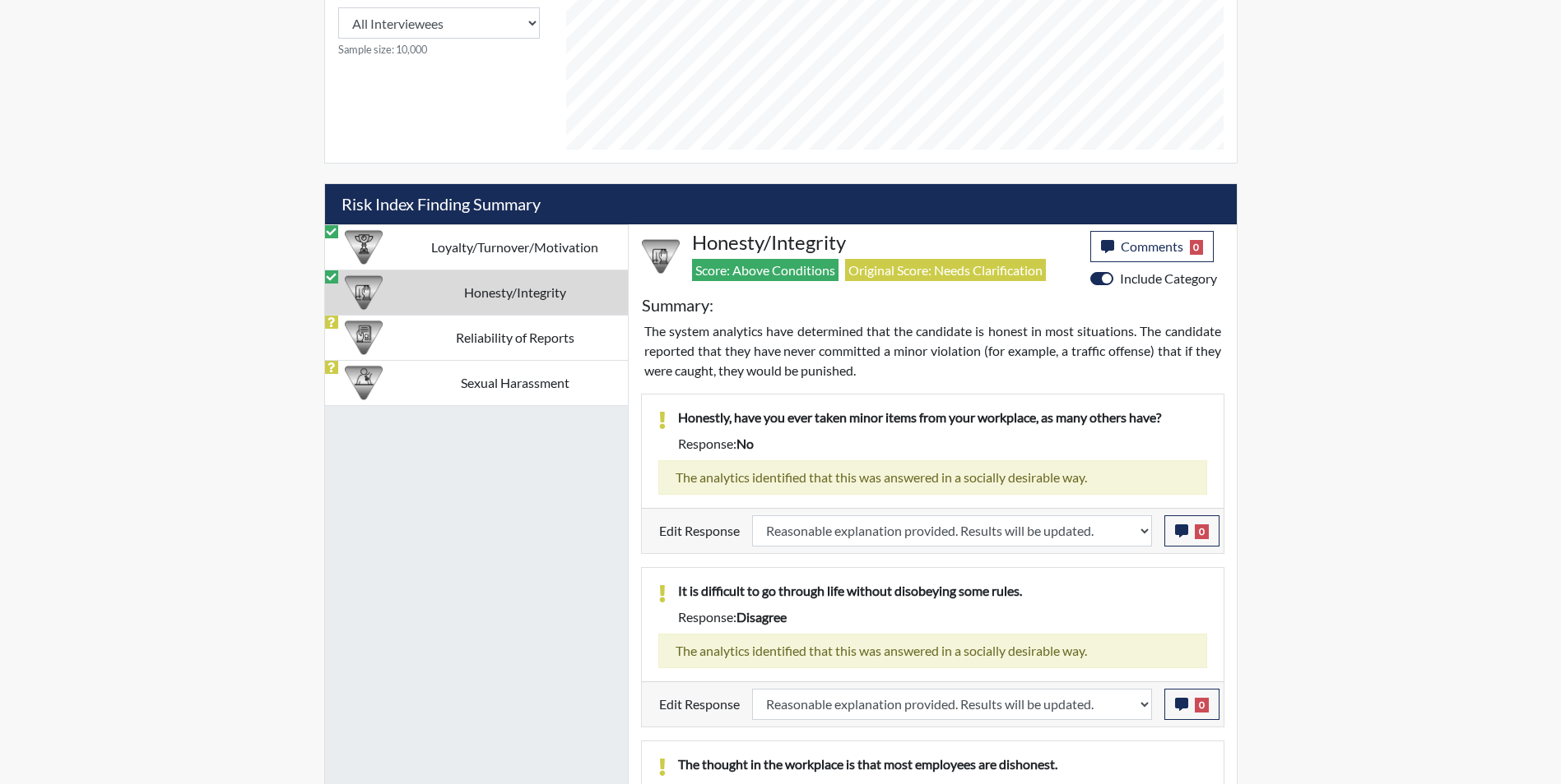
select select
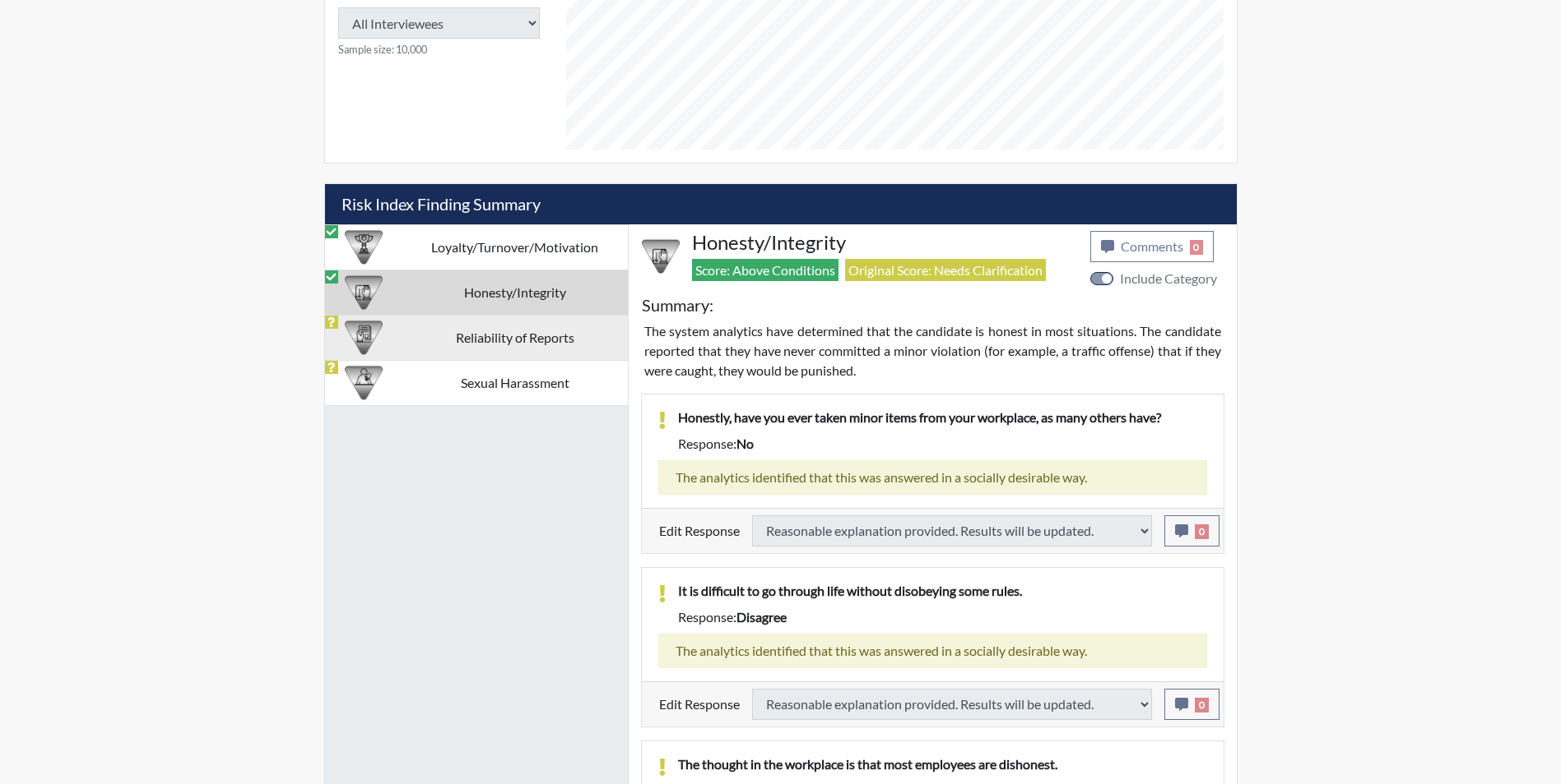
select select
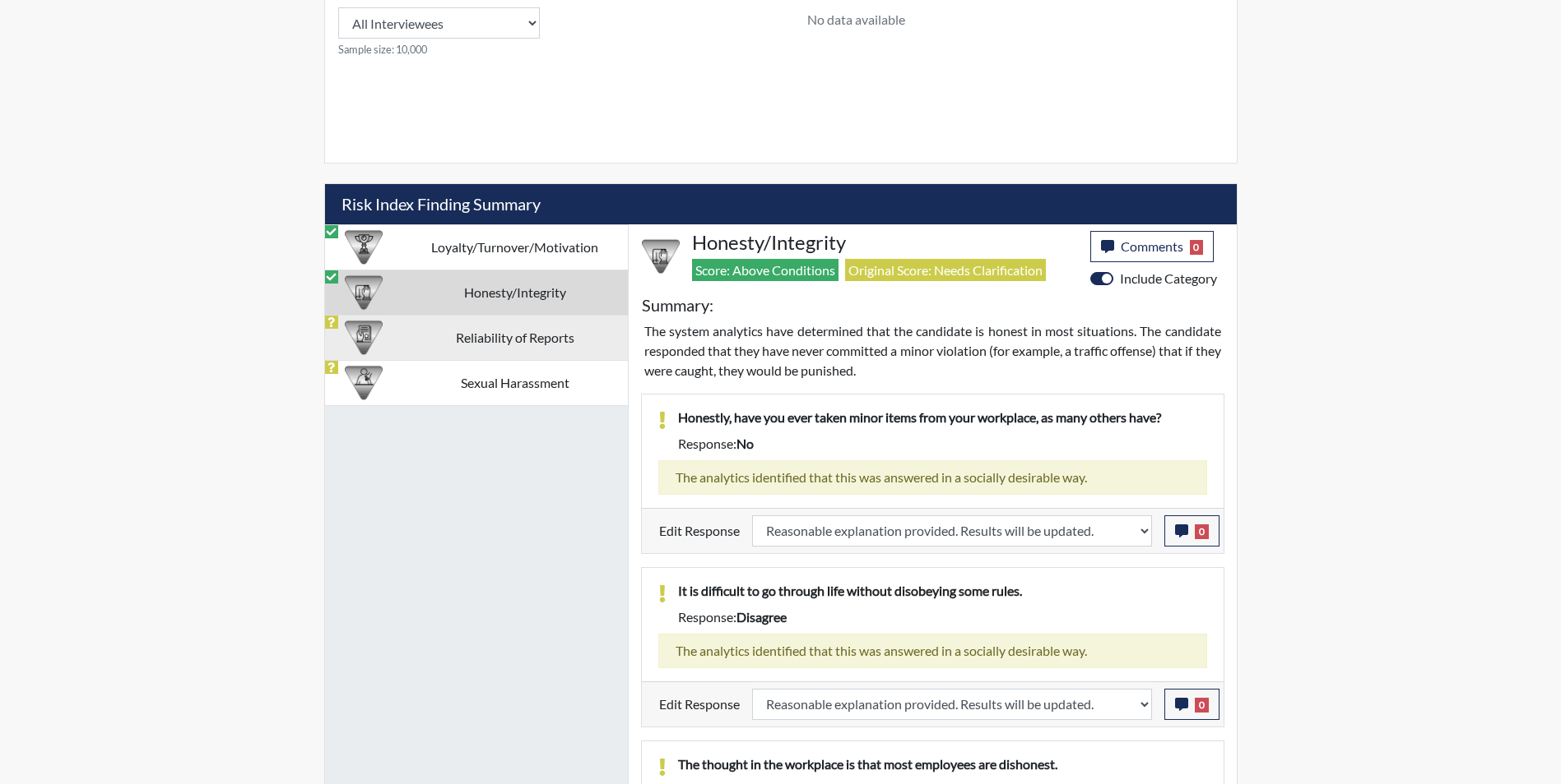
click at [459, 338] on td "Reliability of Reports" at bounding box center [515, 338] width 225 height 45
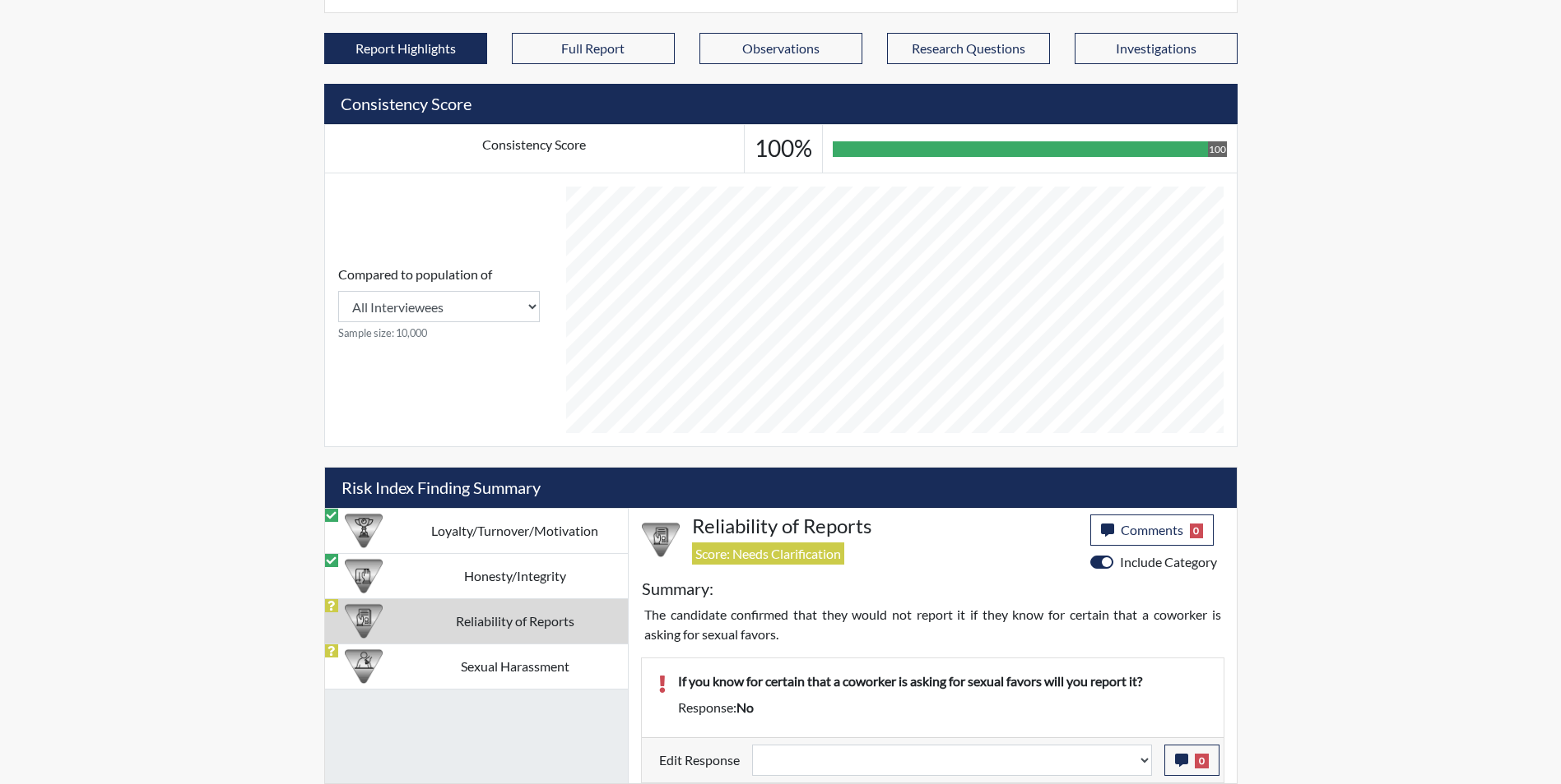
scroll to position [273, 683]
click at [797, 768] on select "Question is not relevant. Results will be updated. Reasonable explanation provi…" at bounding box center [952, 761] width 400 height 31
select select "reasonable-explanation-provided"
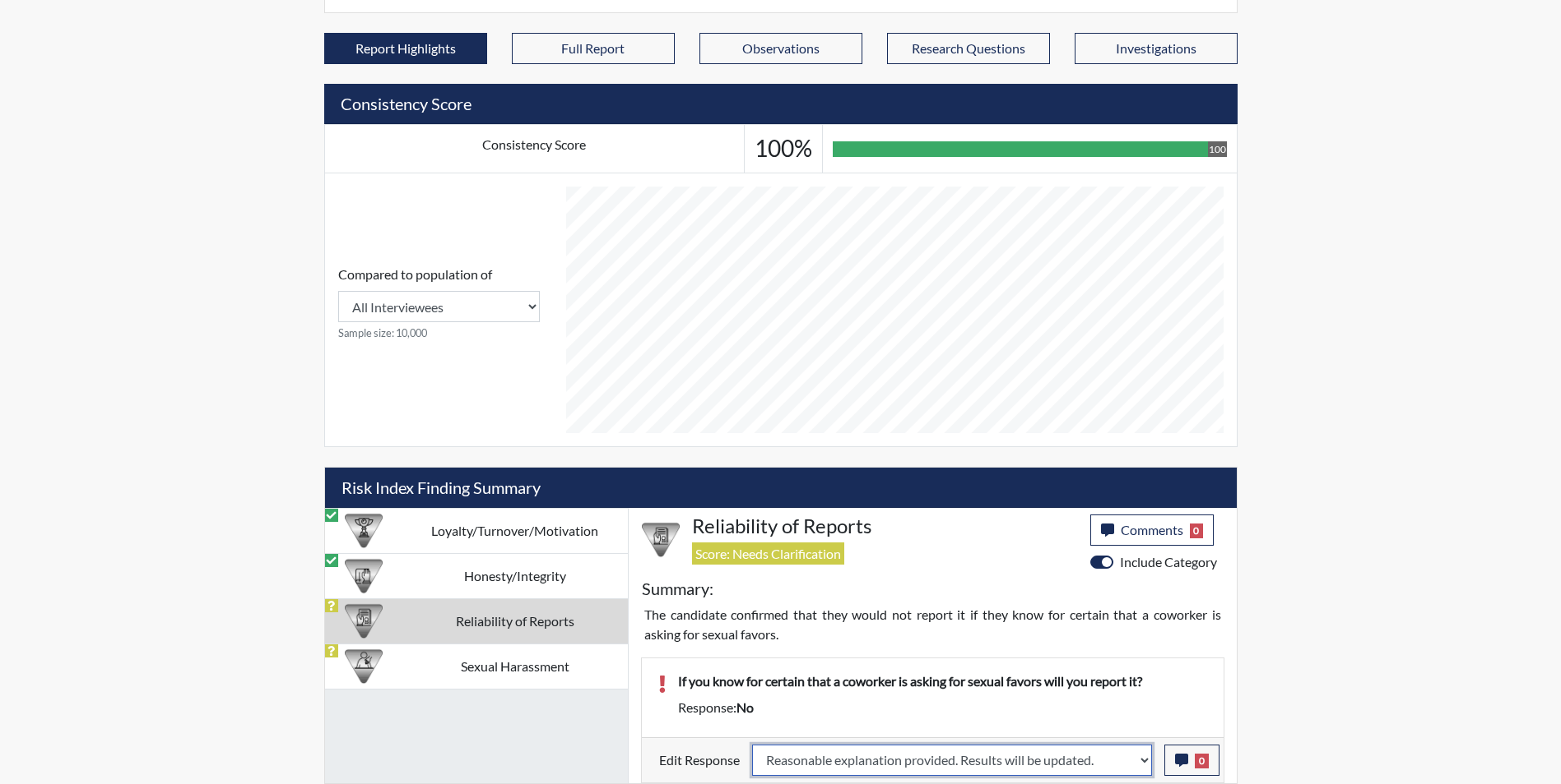
click at [752, 745] on select "Question is not relevant. Results will be updated. Reasonable explanation provi…" at bounding box center [952, 761] width 400 height 31
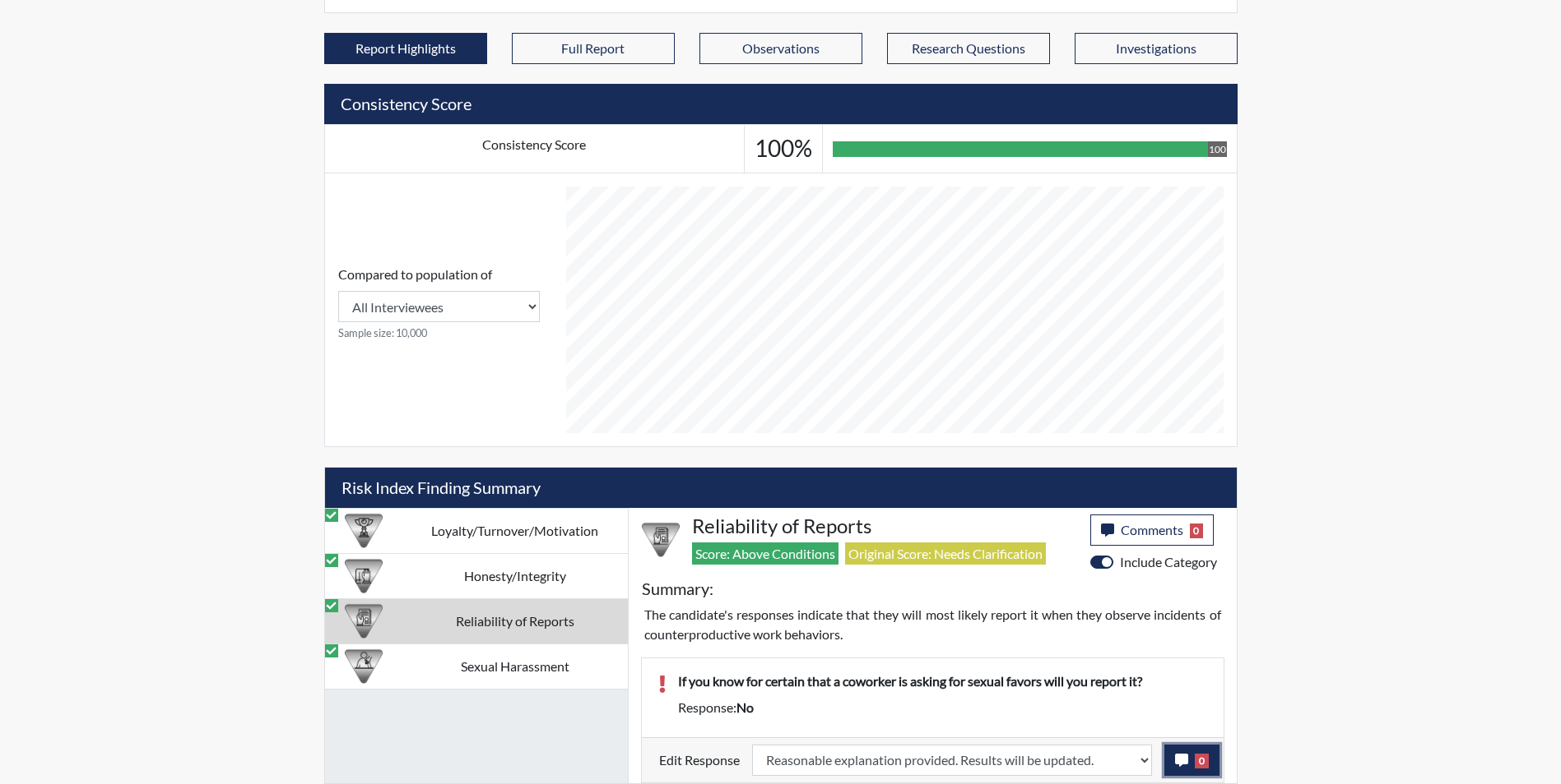
click at [1178, 761] on icon "button" at bounding box center [1181, 760] width 13 height 13
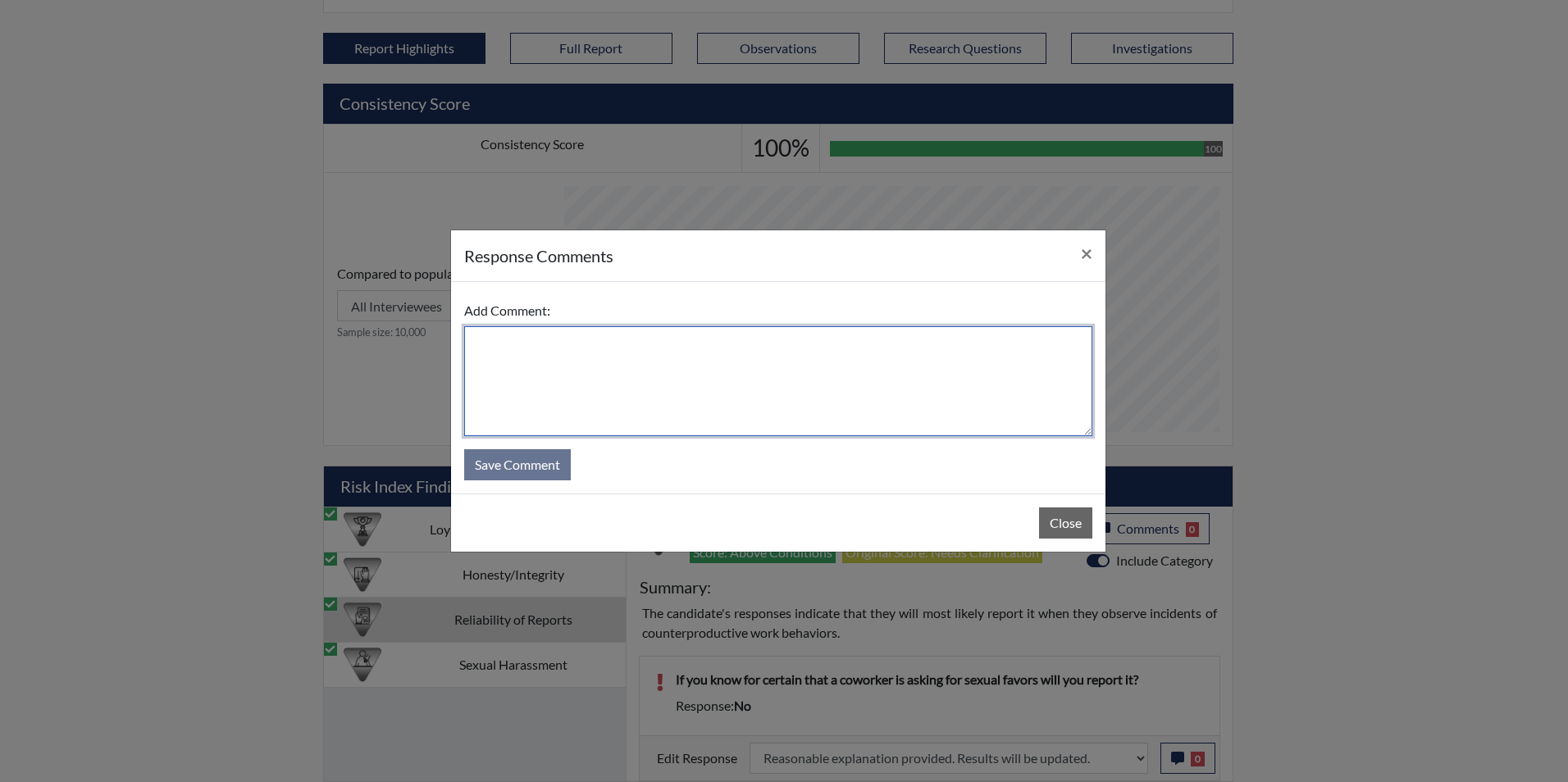
click at [559, 357] on textarea at bounding box center [778, 381] width 628 height 110
type textarea "Applicant answered yes"
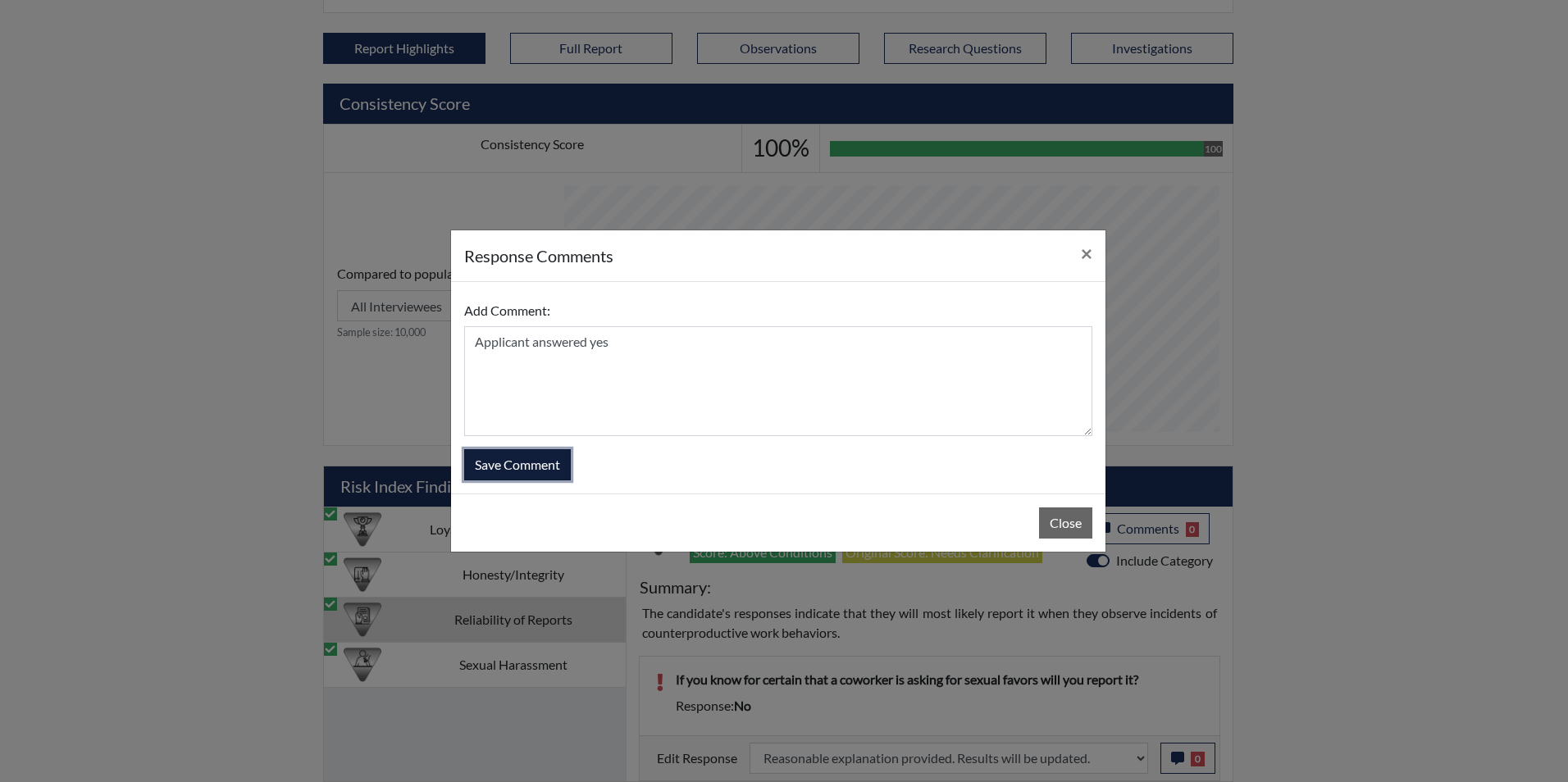
click at [514, 467] on button "Save Comment" at bounding box center [517, 465] width 107 height 31
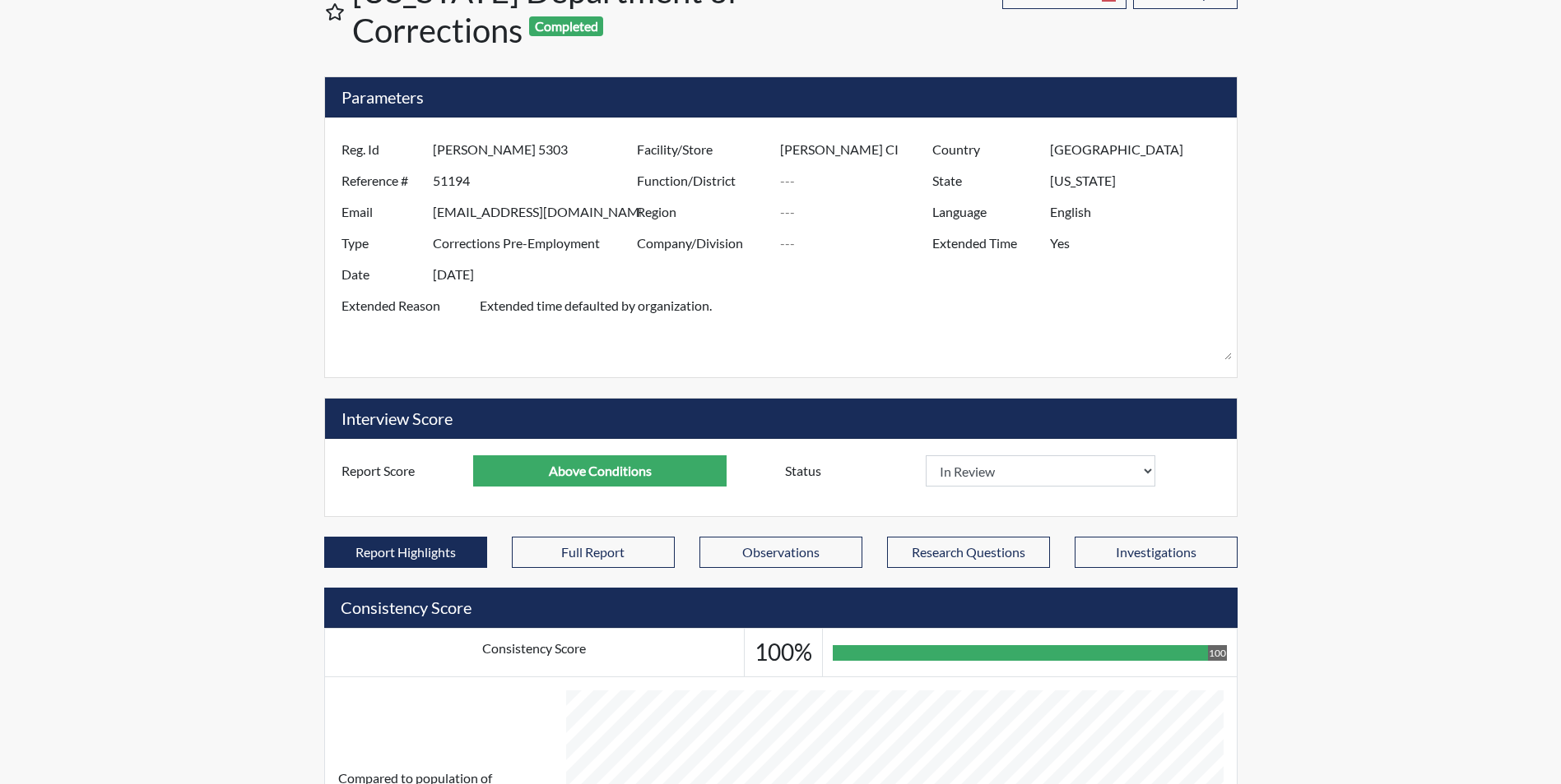
scroll to position [0, 0]
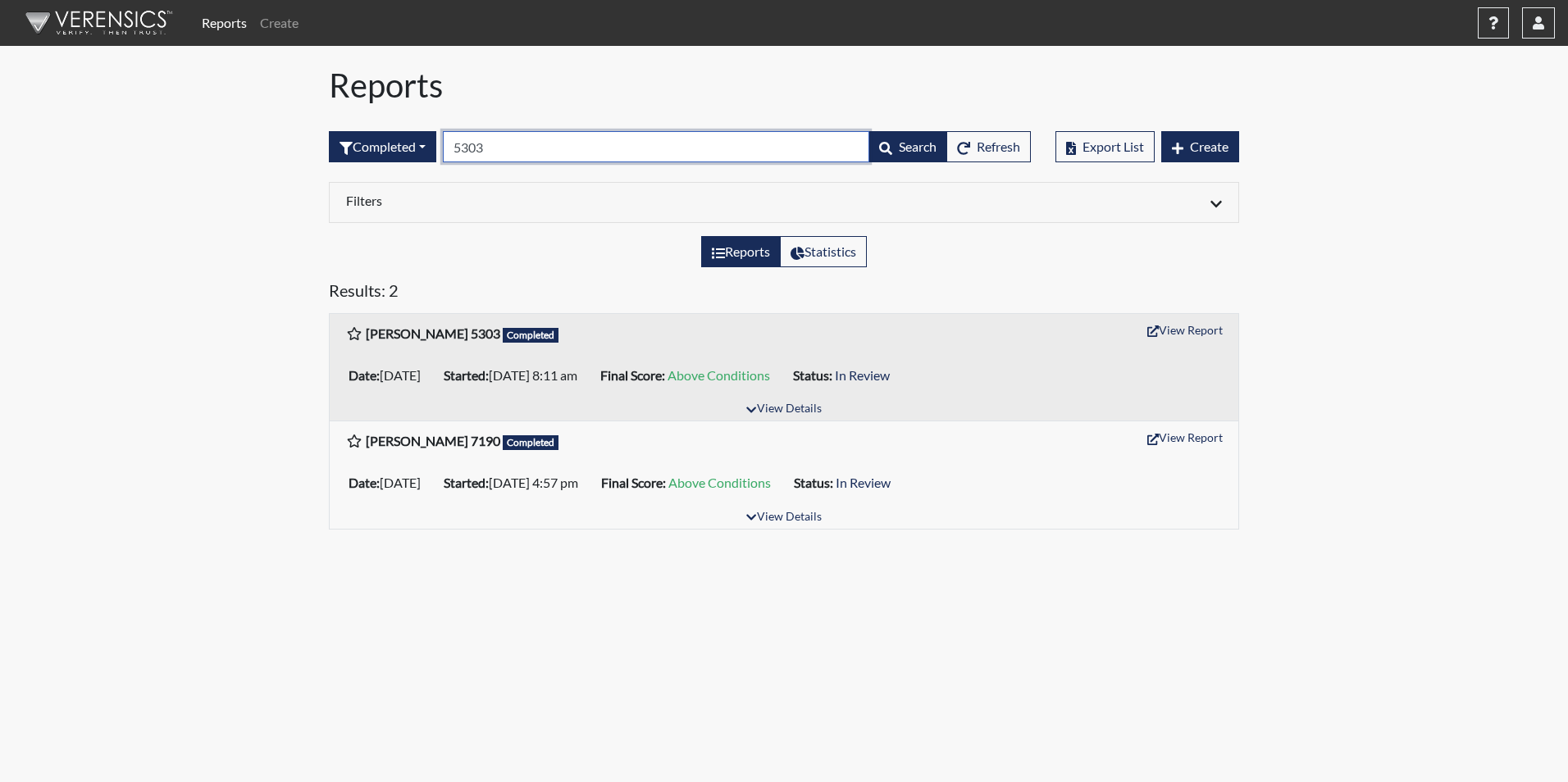
click at [503, 149] on input "5303" at bounding box center [655, 147] width 426 height 31
type input "5"
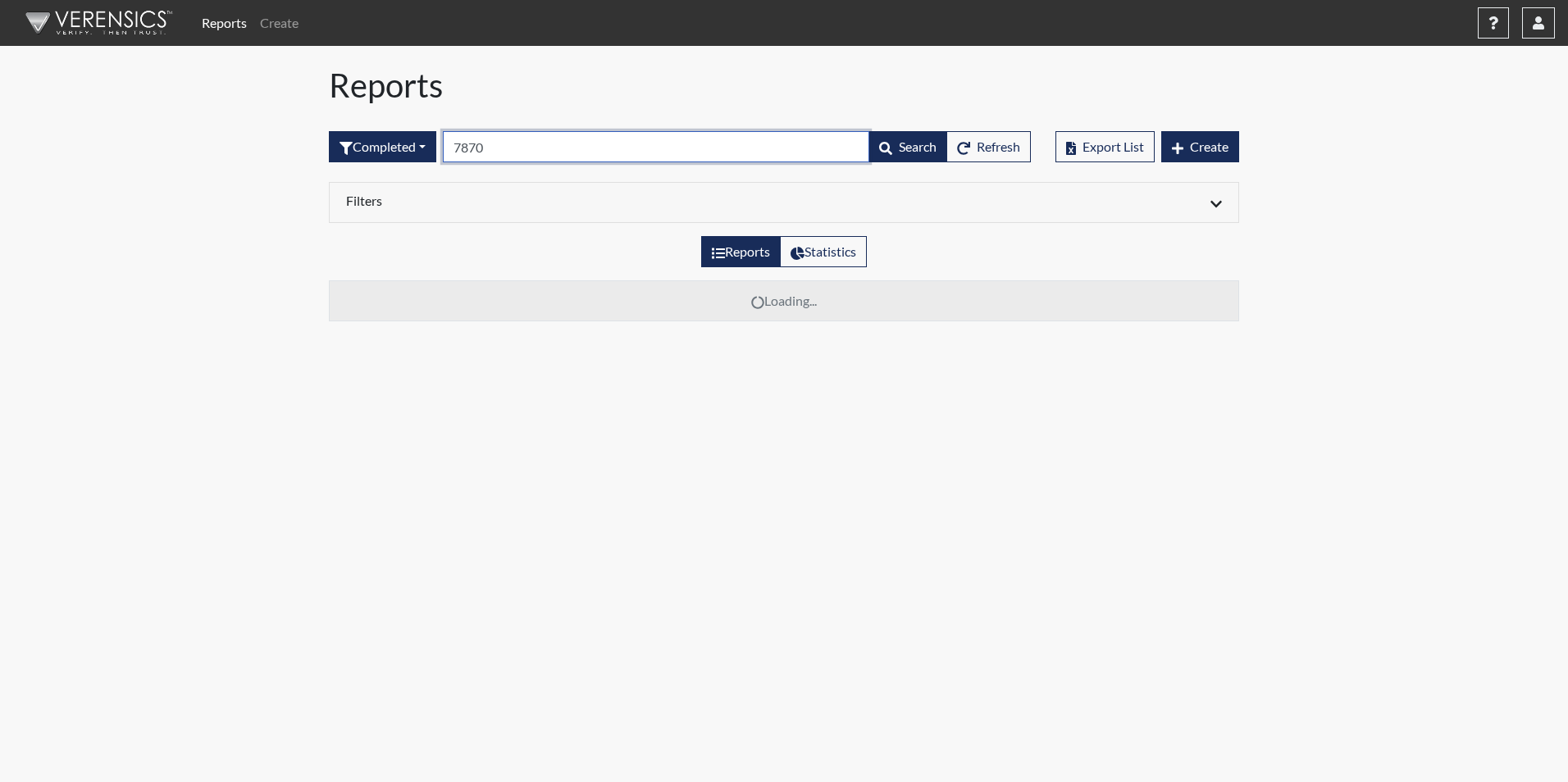
type input "7870"
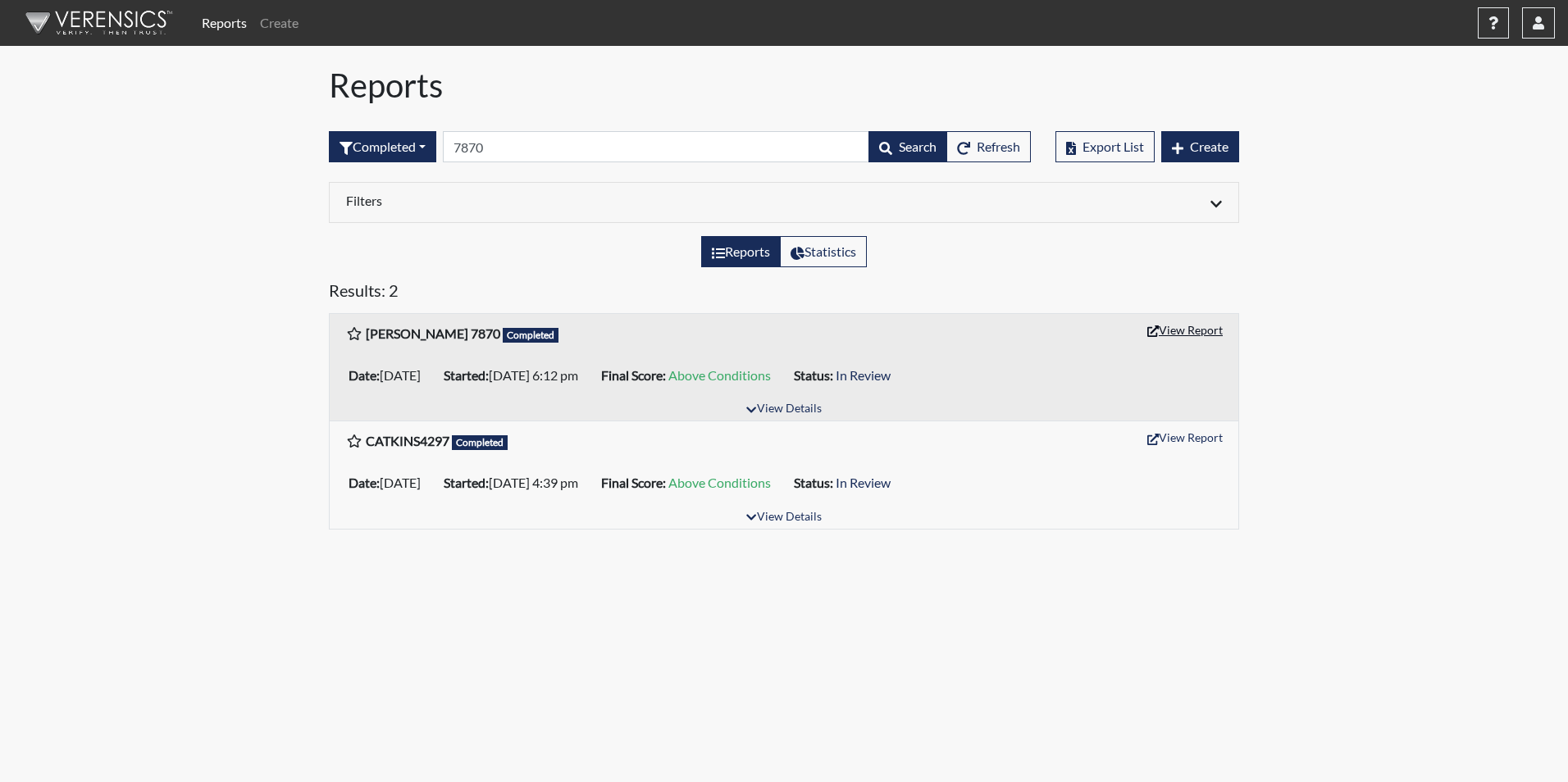
click at [1184, 333] on button "View Report" at bounding box center [1184, 330] width 90 height 25
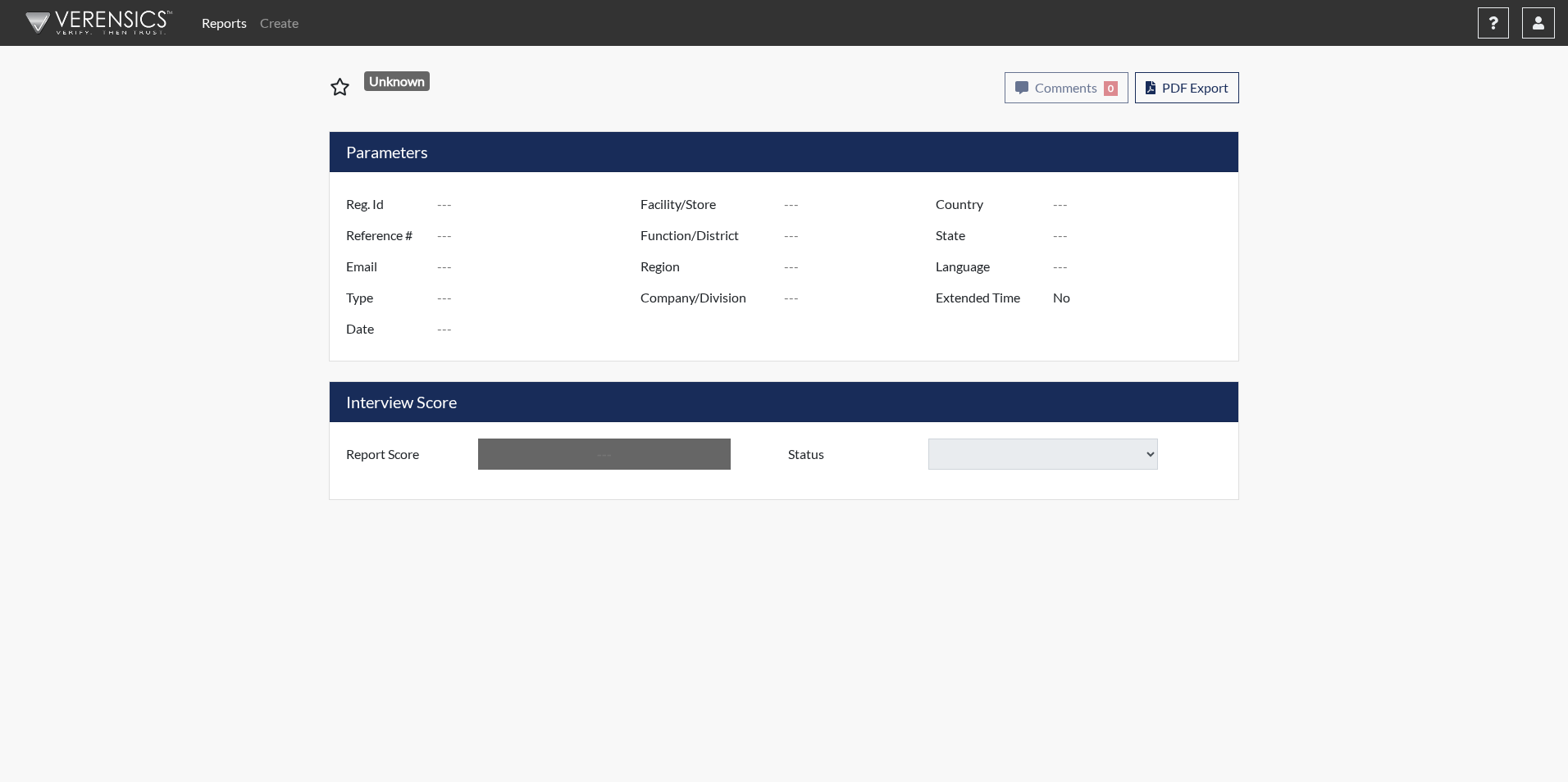
type input "[PERSON_NAME] 7870"
type input "51375"
type input "[PERSON_NAME][EMAIL_ADDRESS][DOMAIN_NAME]"
type input "Corrections Pre-Employment"
type input "[DATE]"
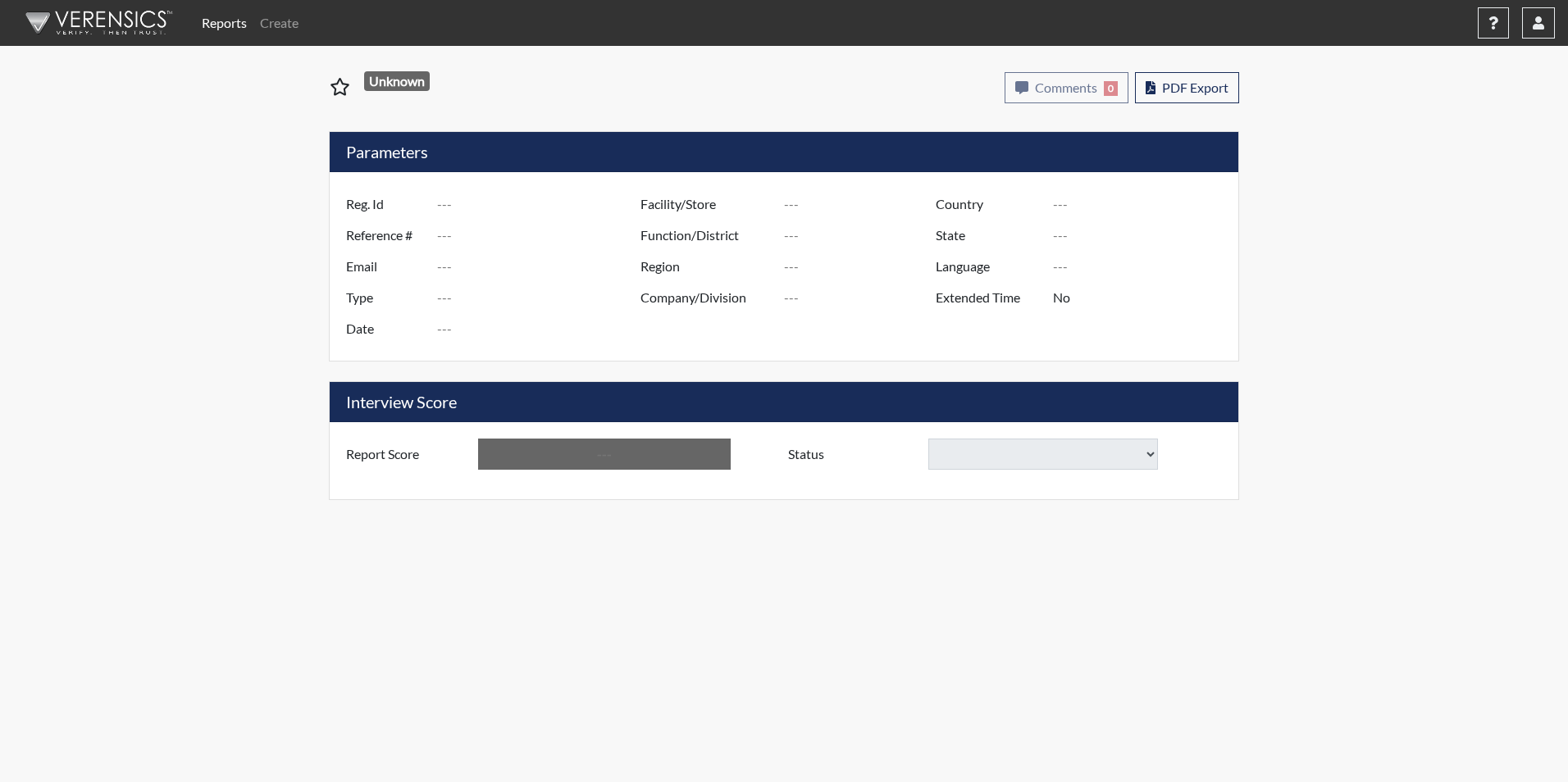
type input "[PERSON_NAME]"
type input "[GEOGRAPHIC_DATA]"
type input "[US_STATE]"
type input "English"
type input "Yes"
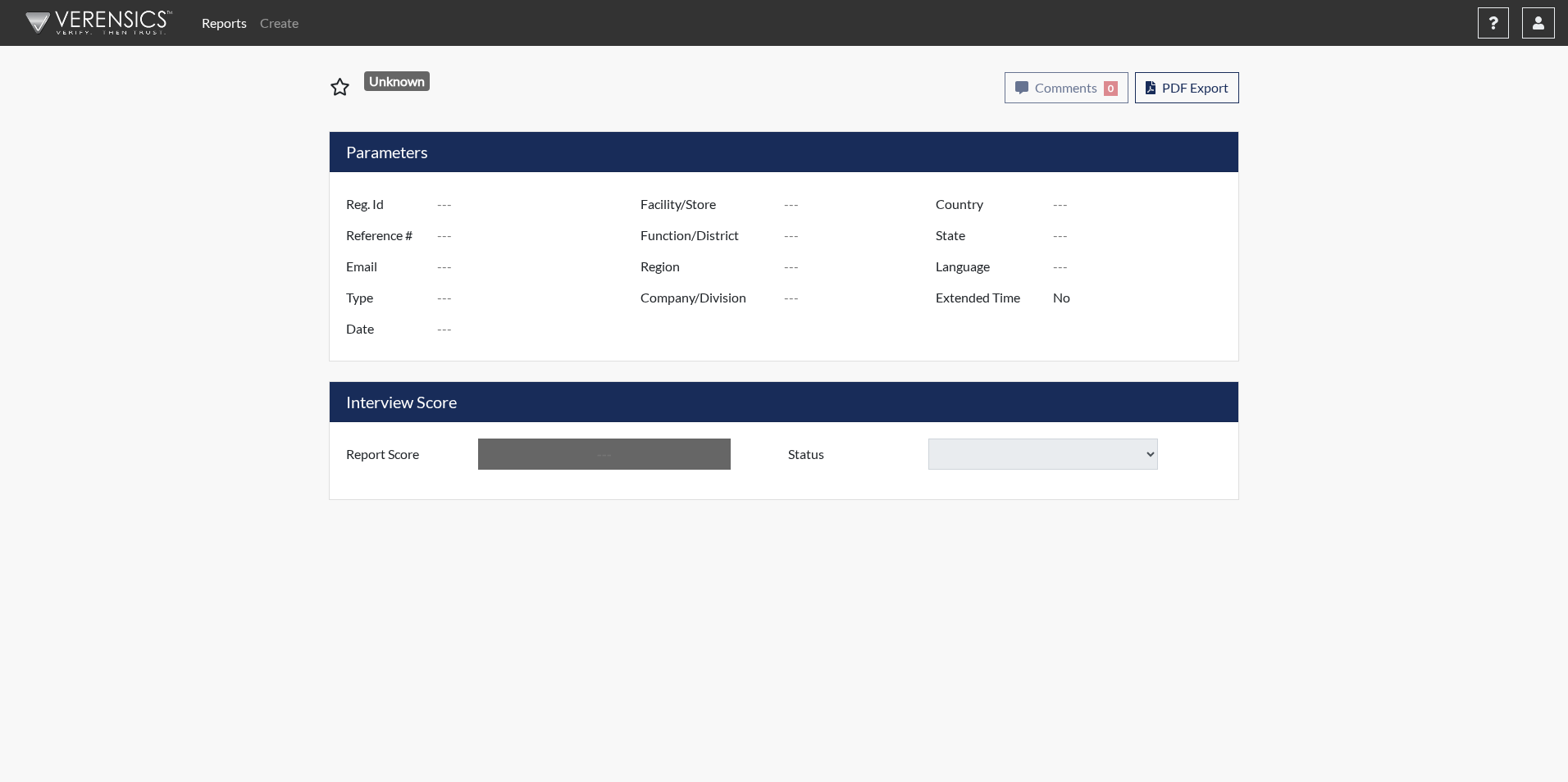
type input "Above Conditions"
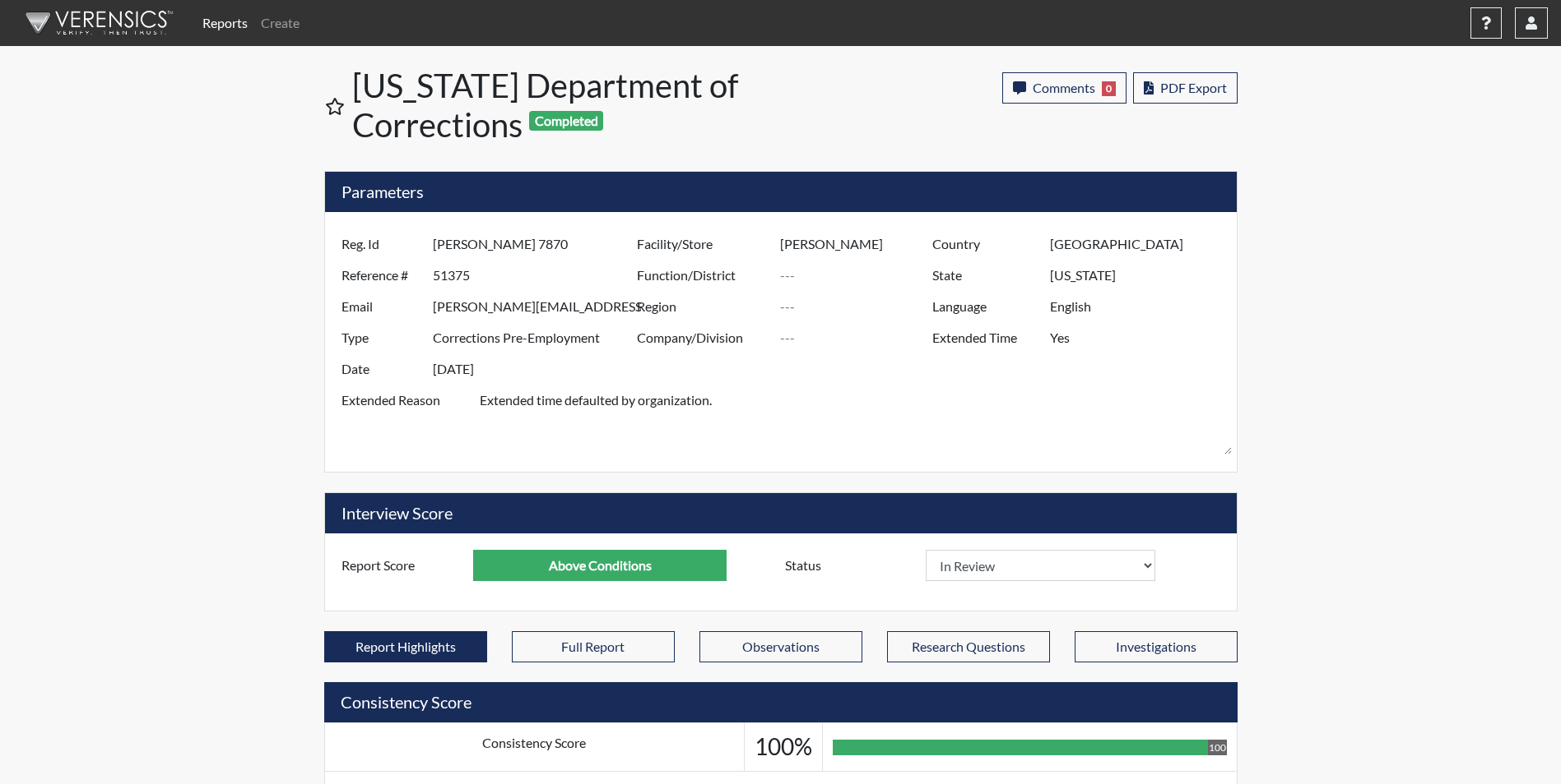
scroll to position [273, 683]
select select
